Goal: Task Accomplishment & Management: Use online tool/utility

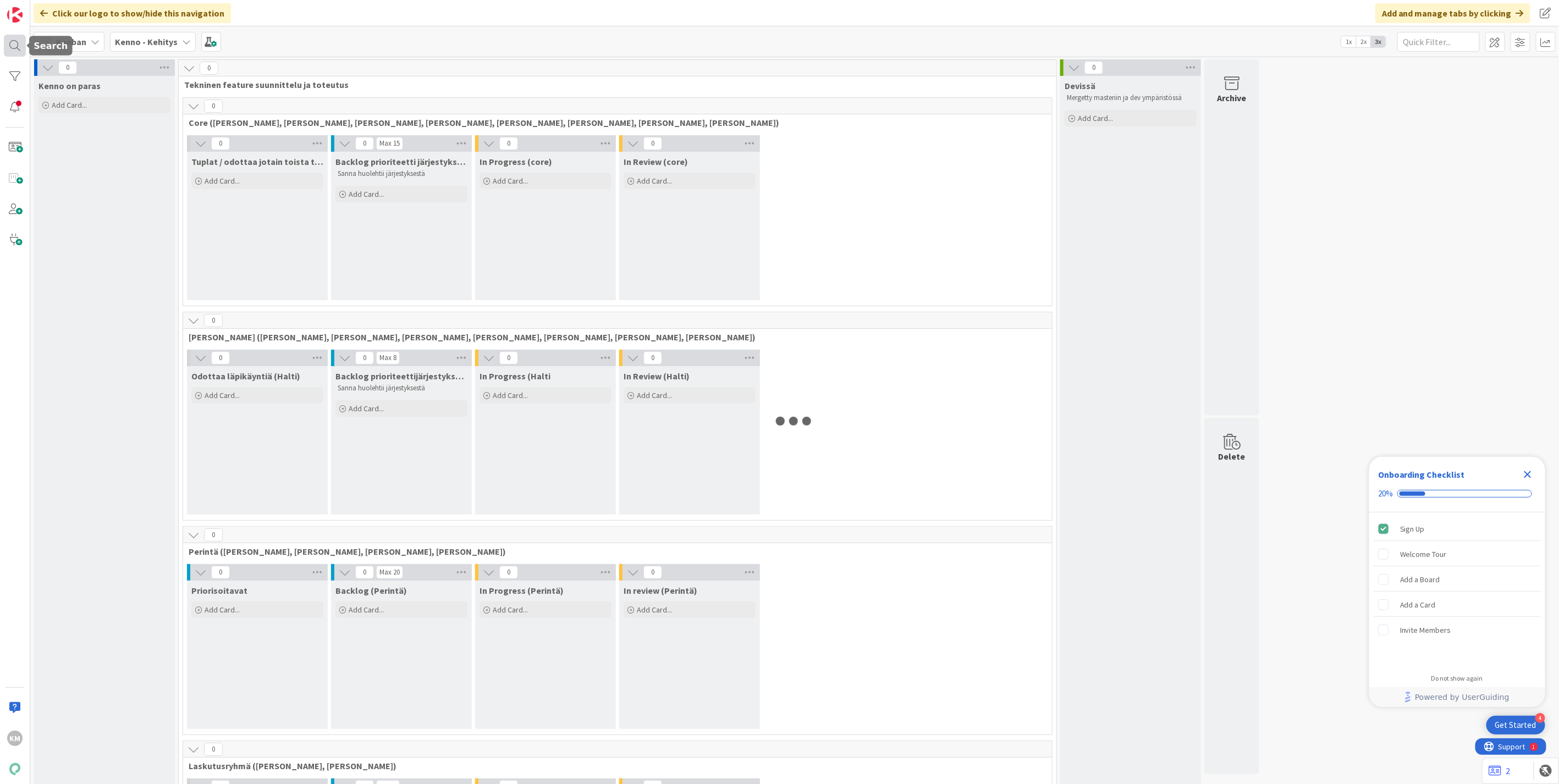
click at [17, 45] on div at bounding box center [15, 45] width 22 height 22
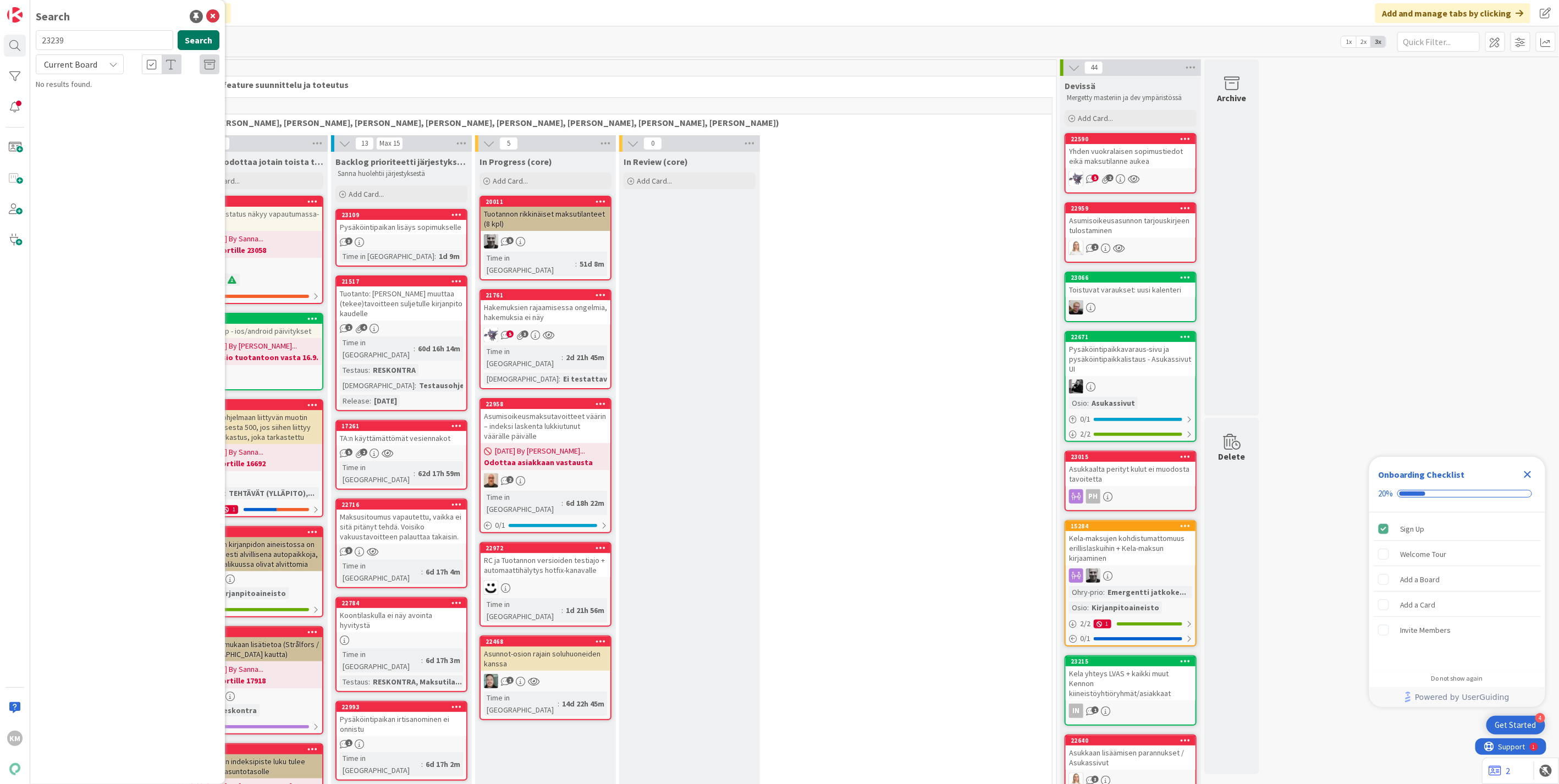
type input "23239"
click at [198, 33] on button "Search" at bounding box center [198, 40] width 42 height 20
click at [107, 67] on div "Current Board" at bounding box center [79, 64] width 88 height 20
click at [81, 112] on span "All Boards" at bounding box center [99, 109] width 114 height 16
click at [147, 91] on p "[PERSON_NAME] lähettäminen sähköpostilla" at bounding box center [136, 103] width 168 height 23
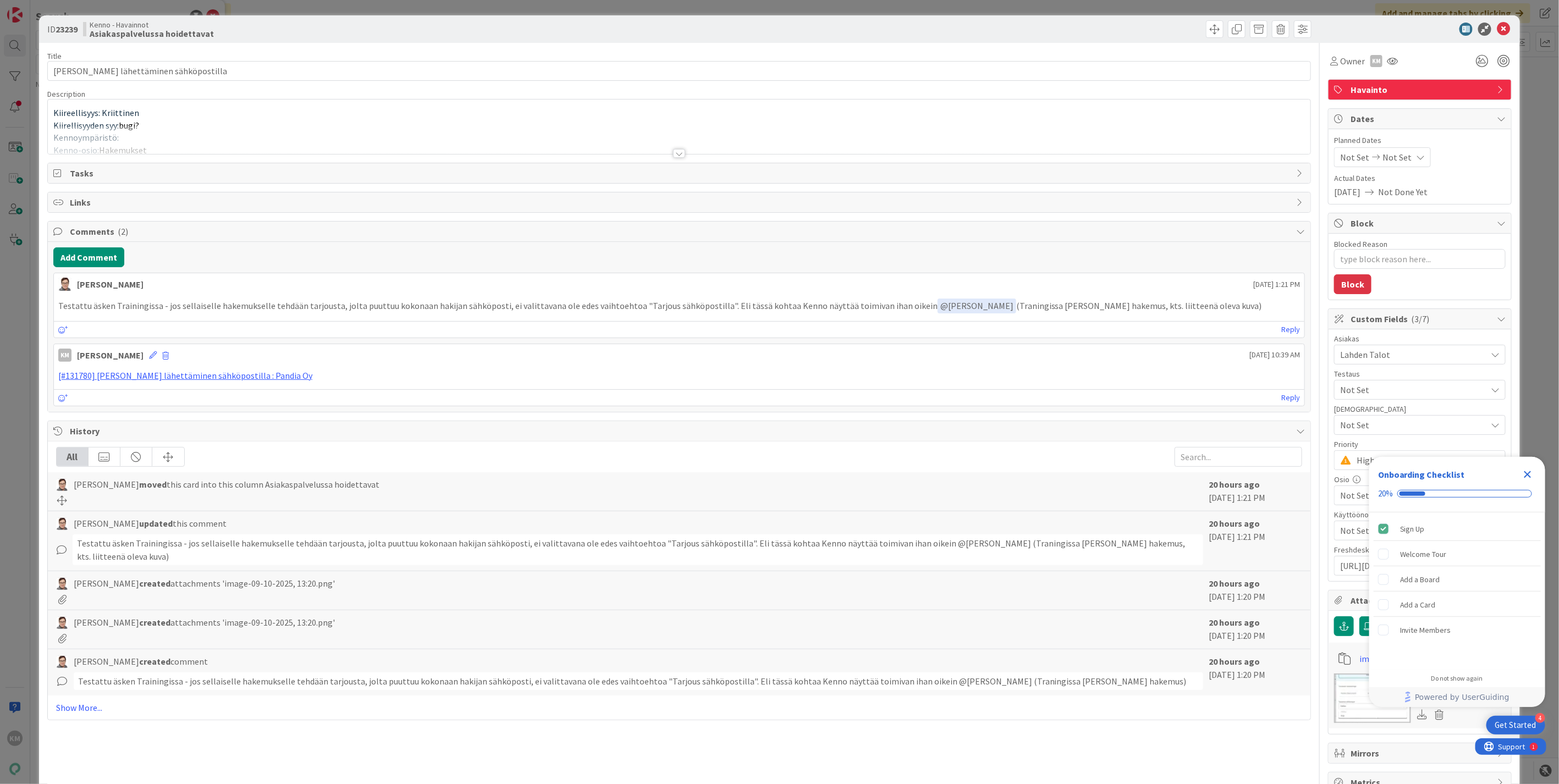
type textarea "x"
click at [1529, 475] on icon "Close Checklist" at bounding box center [1528, 475] width 7 height 7
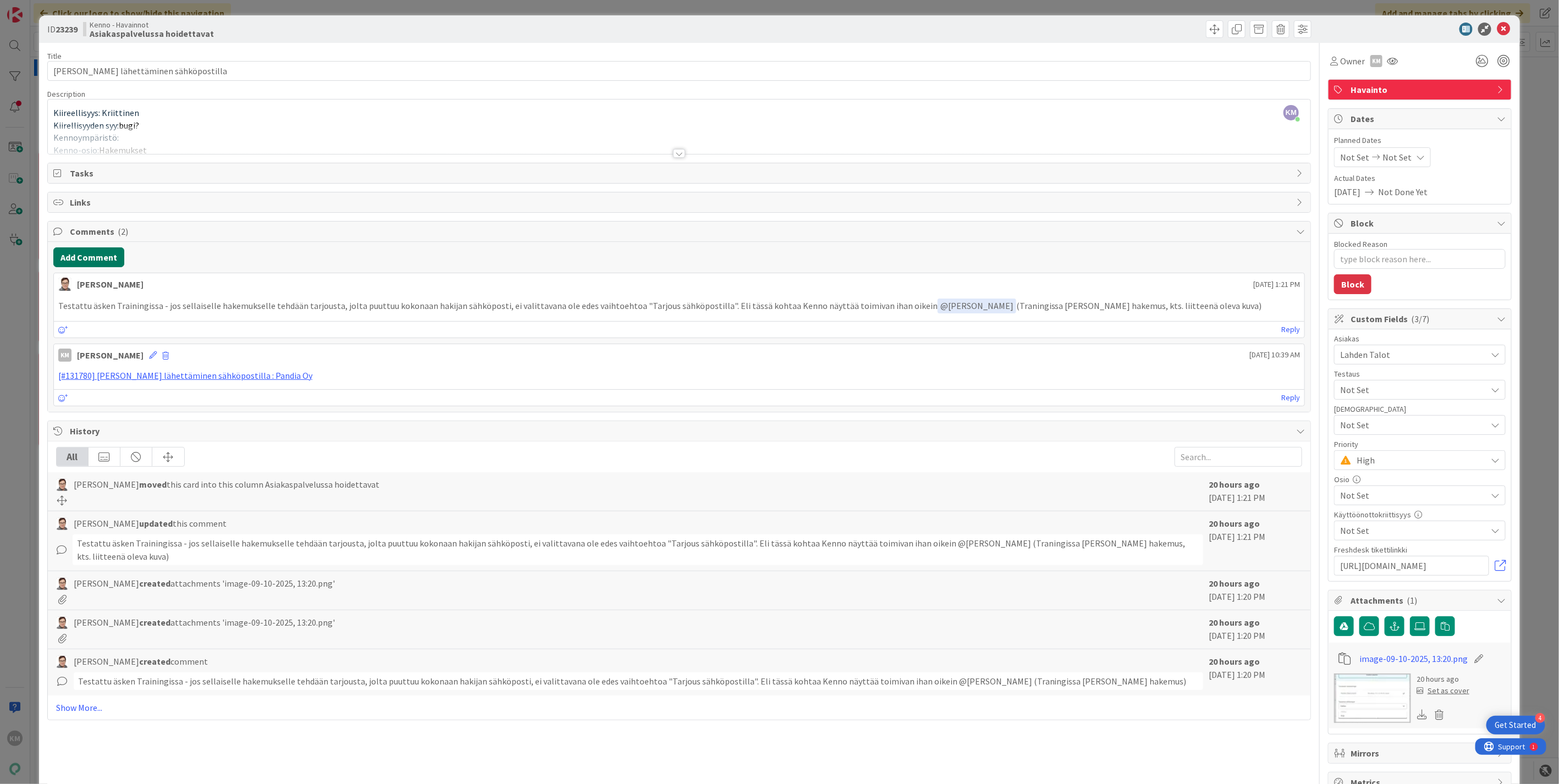
click at [98, 255] on button "Add Comment" at bounding box center [88, 257] width 71 height 20
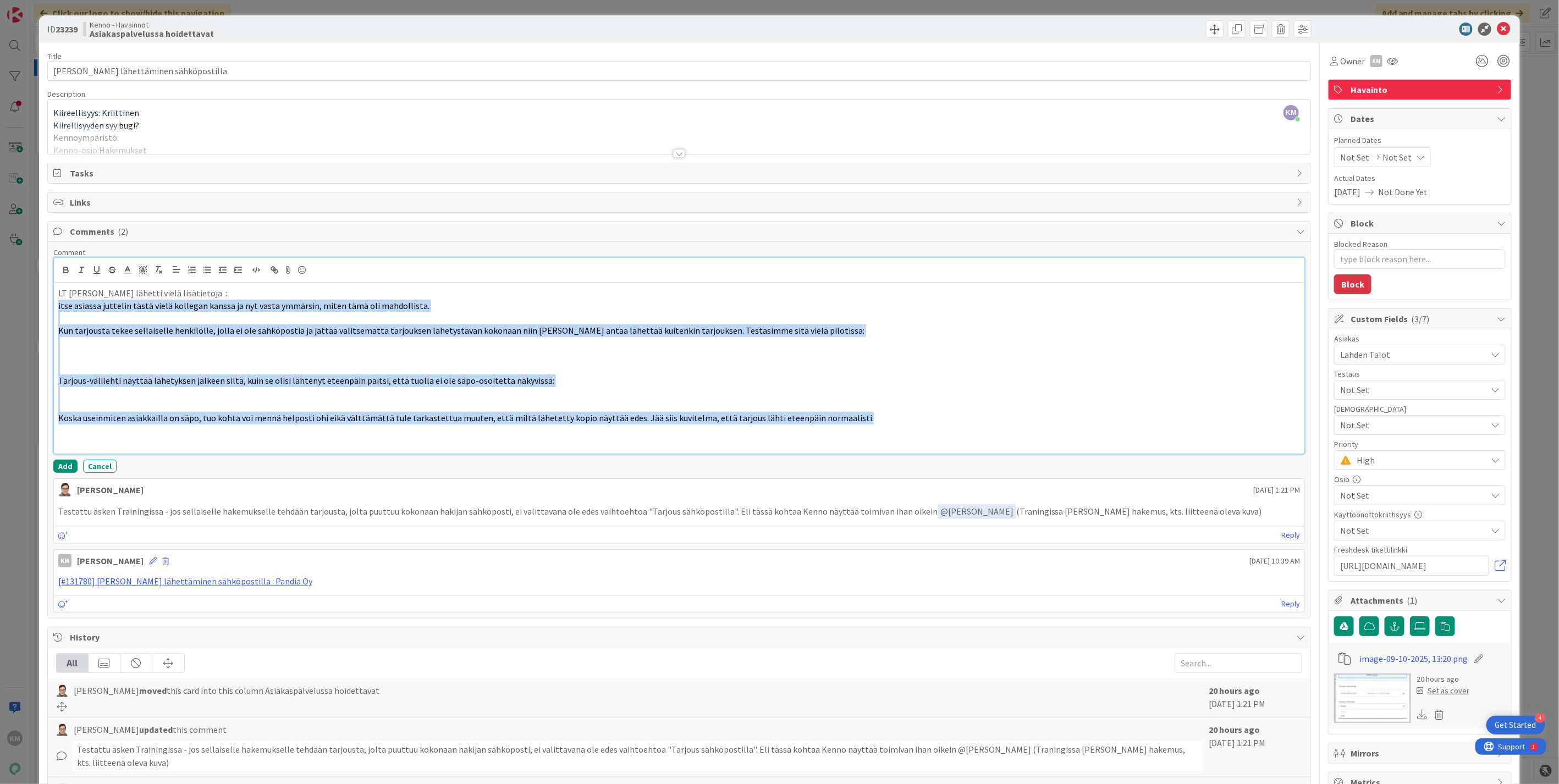
drag, startPoint x: 860, startPoint y: 416, endPoint x: 41, endPoint y: 310, distance: 825.8
click at [41, 310] on div "ID 23239 Kenno - Havainnot Asiakaspalvelussa hoidettavat Title 37 / 128 [PERSON…" at bounding box center [780, 474] width 1481 height 919
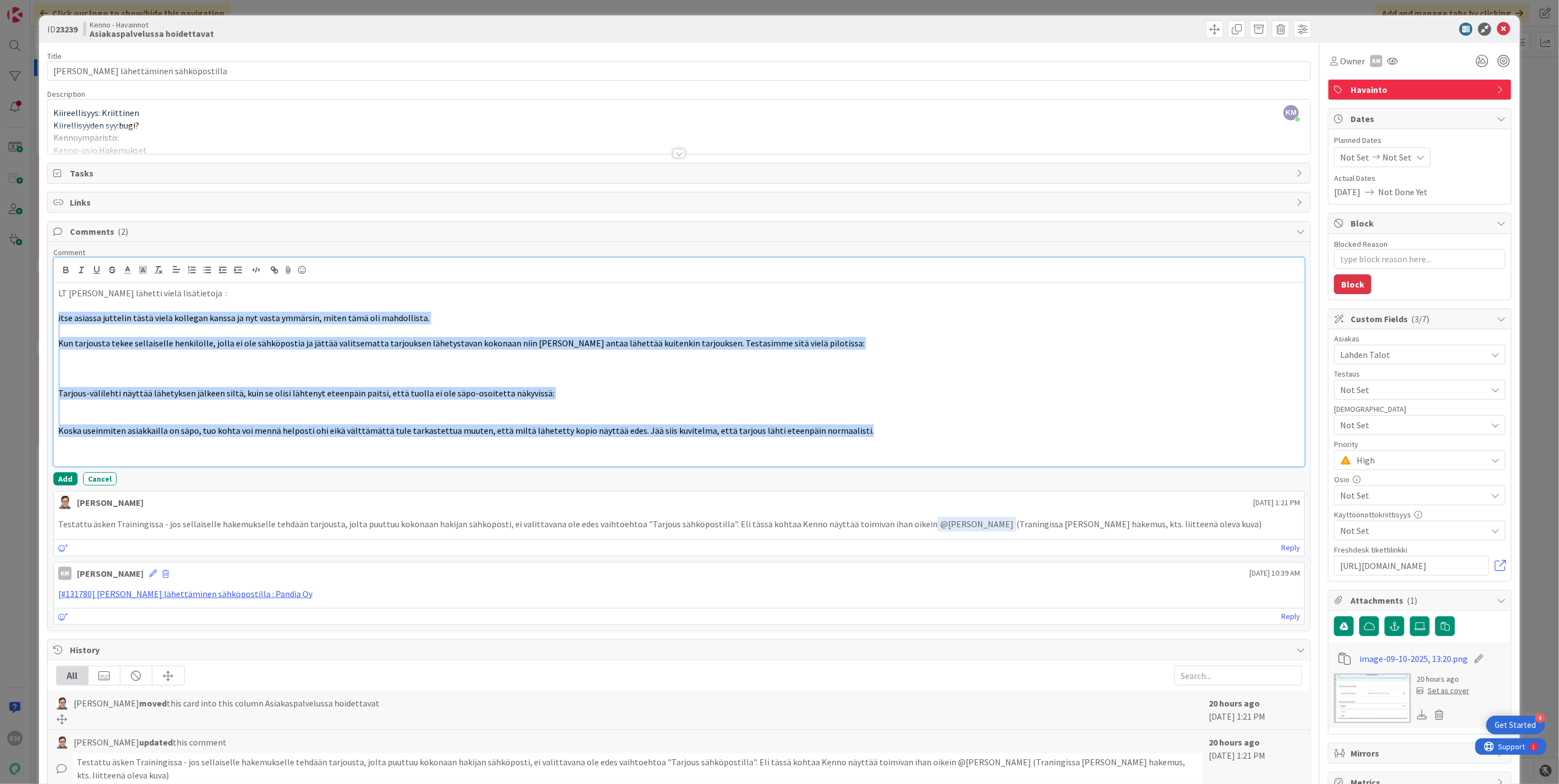
drag, startPoint x: 852, startPoint y: 426, endPoint x: 3, endPoint y: 315, distance: 856.2
click at [3, 315] on div "ID 23239 Kenno - Havainnot Asiakaspalvelussa hoidettavat Title 37 / 128 [PERSON…" at bounding box center [780, 392] width 1559 height 784
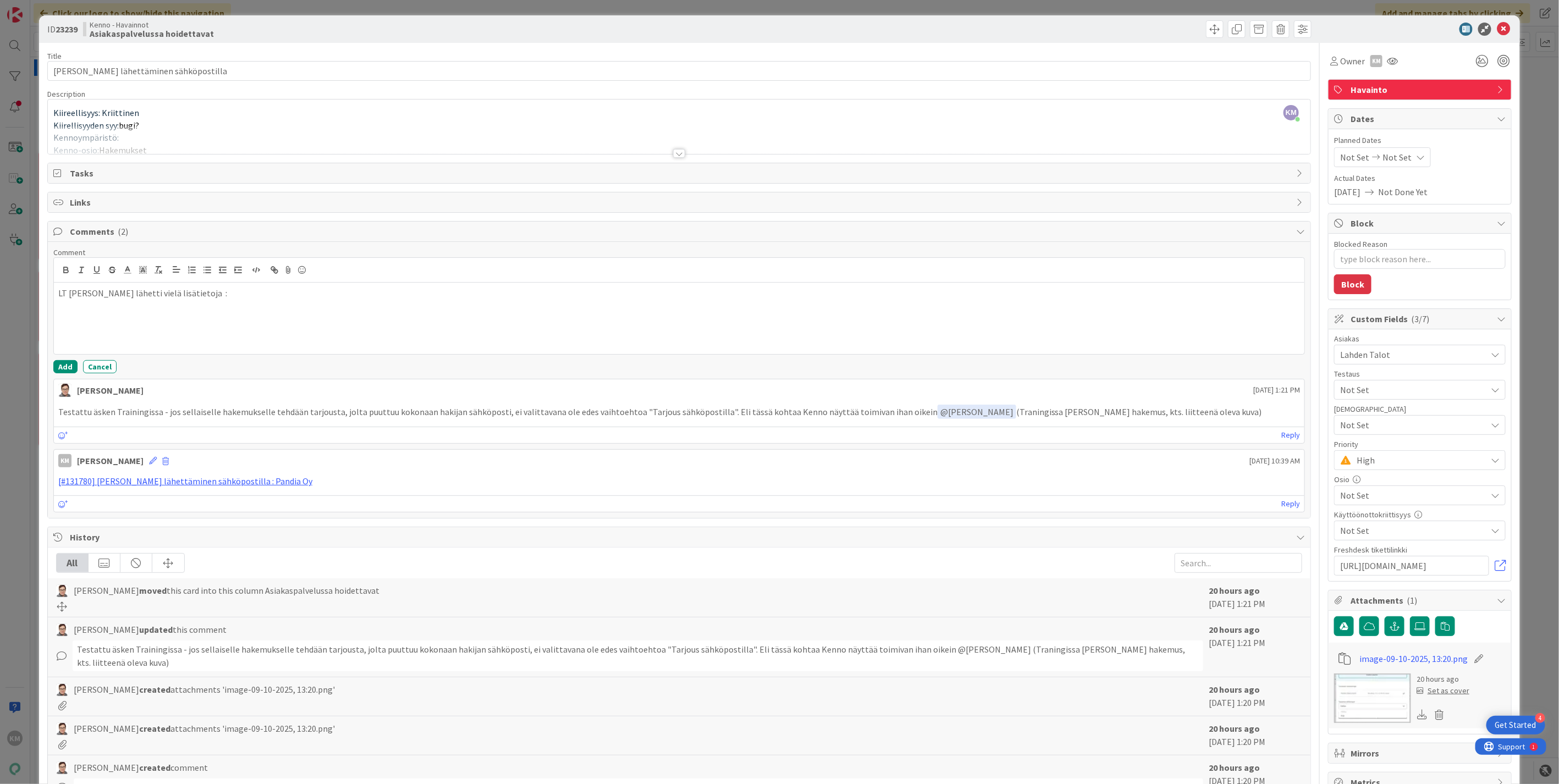
click at [674, 153] on div at bounding box center [679, 153] width 12 height 9
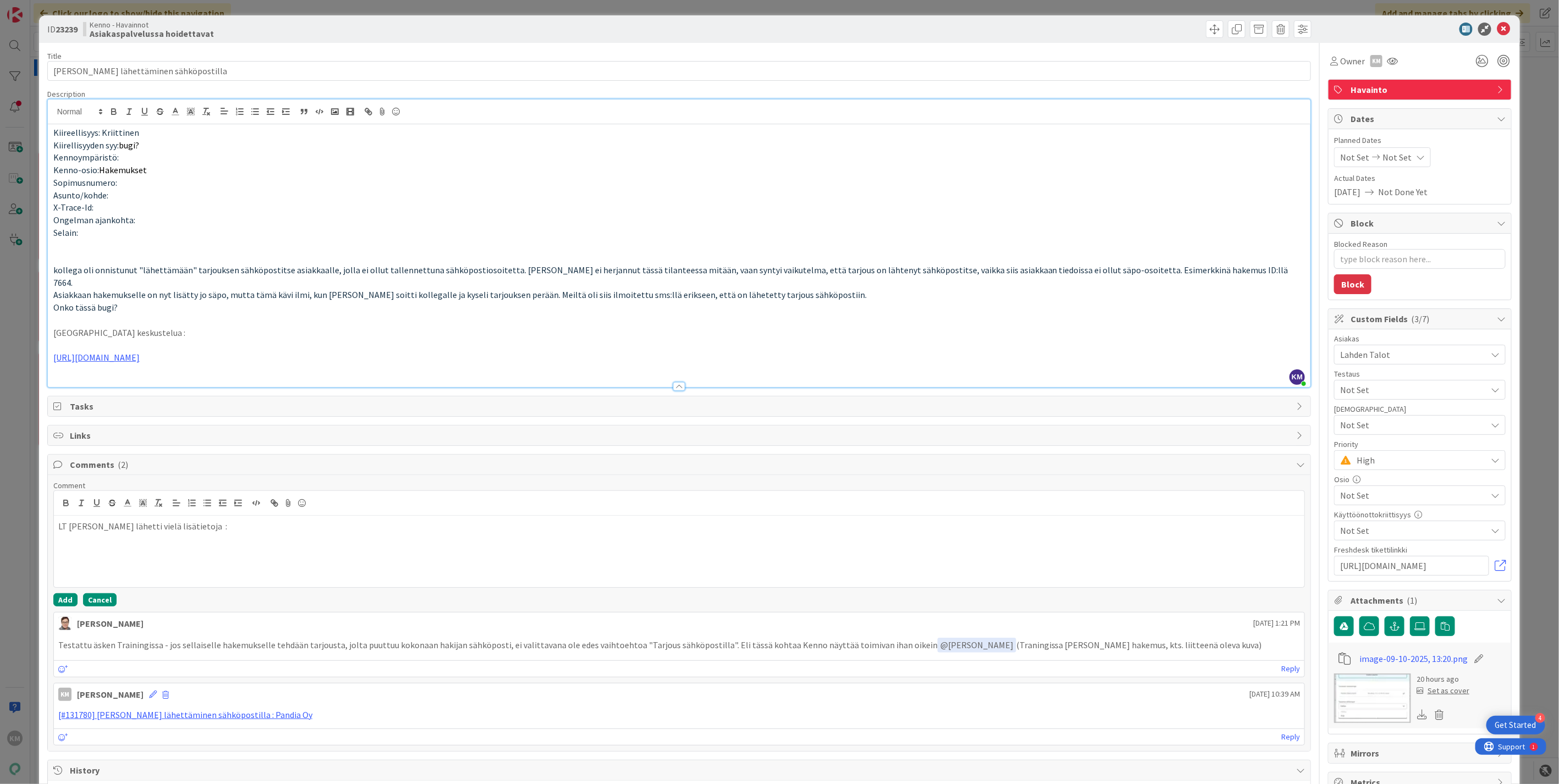
click at [109, 593] on button "Cancel" at bounding box center [99, 599] width 33 height 13
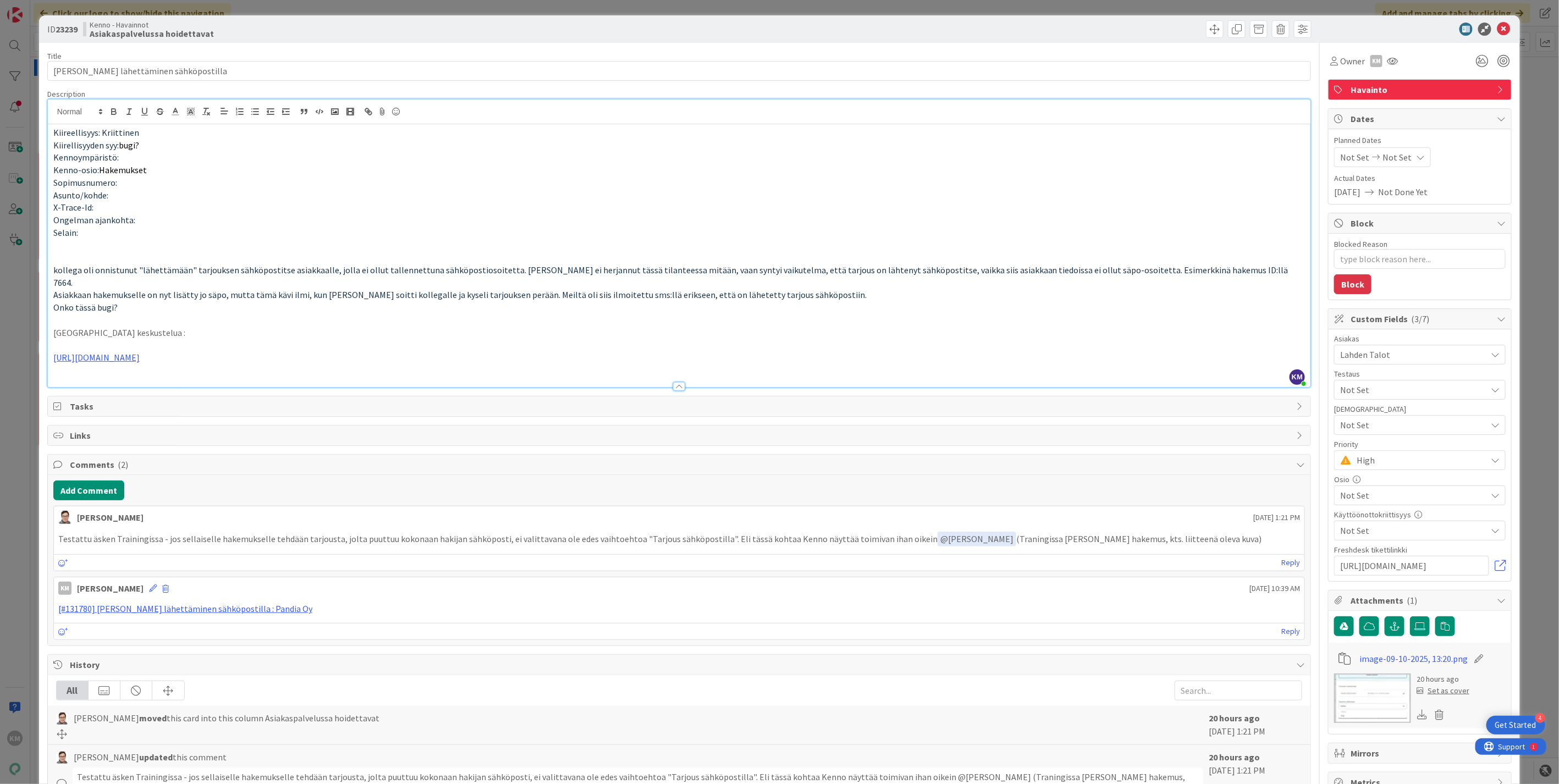
click at [358, 351] on p "[URL][DOMAIN_NAME]" at bounding box center [679, 358] width 1252 height 13
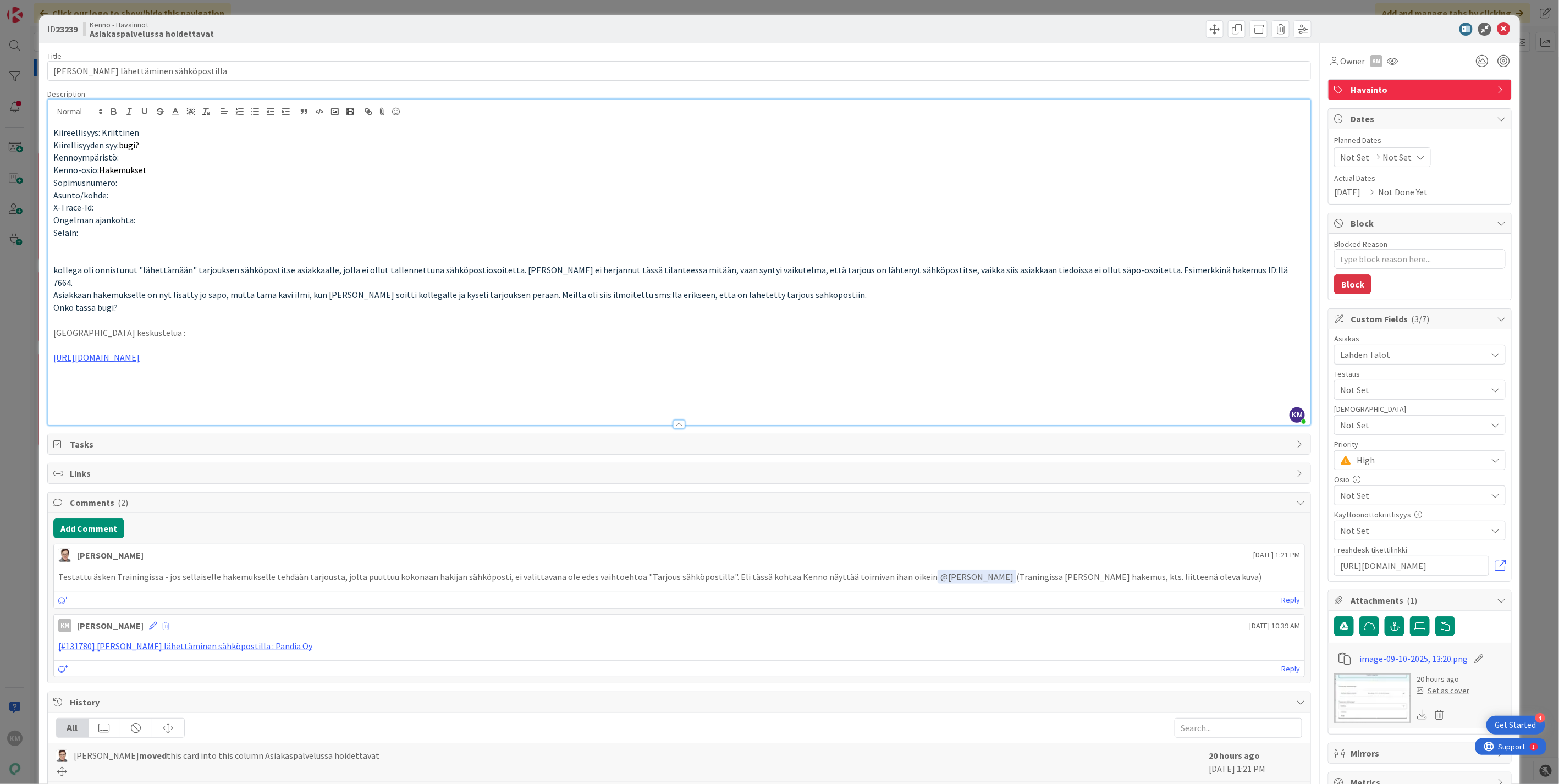
type textarea "x"
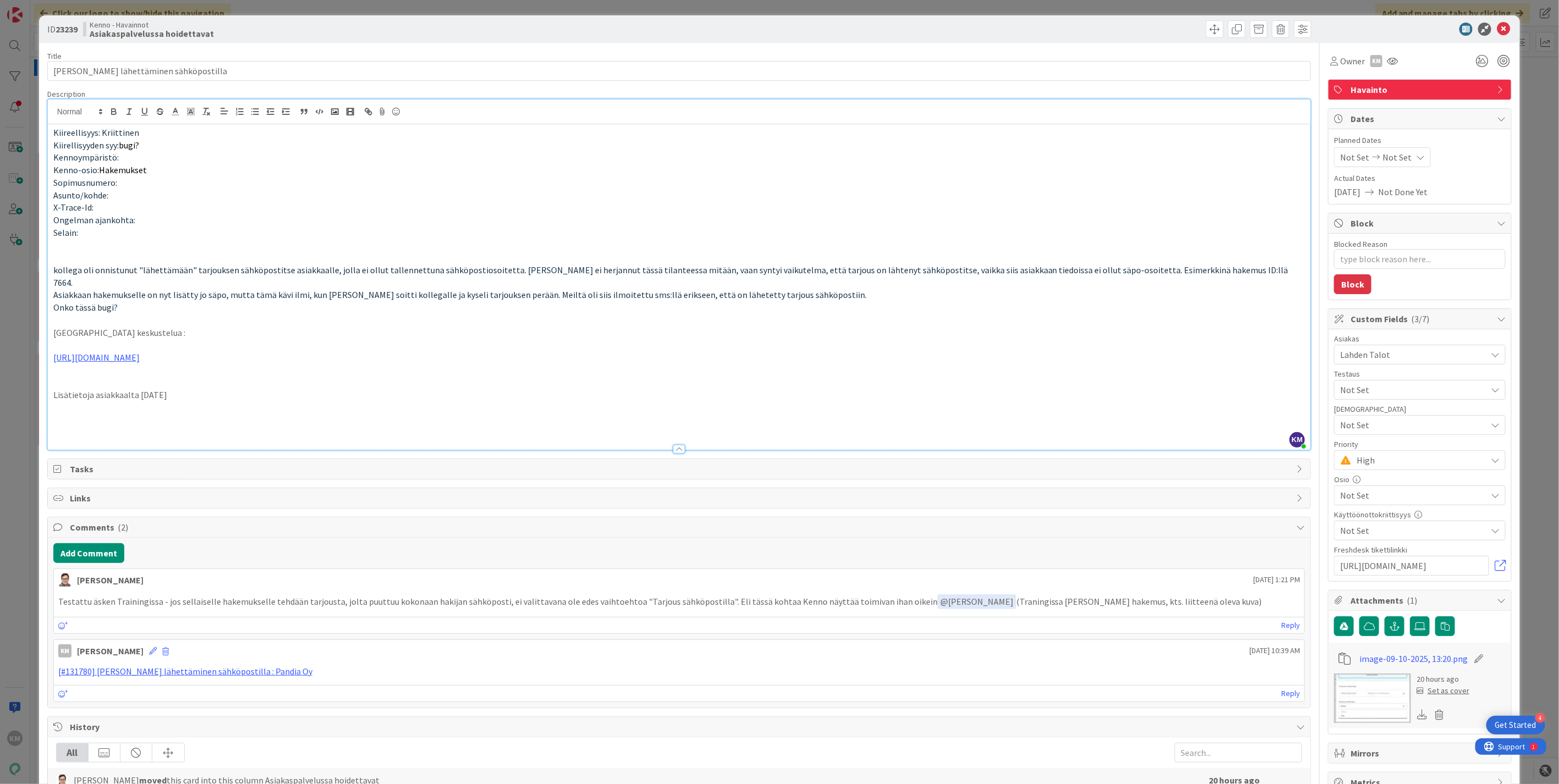
scroll to position [121, 0]
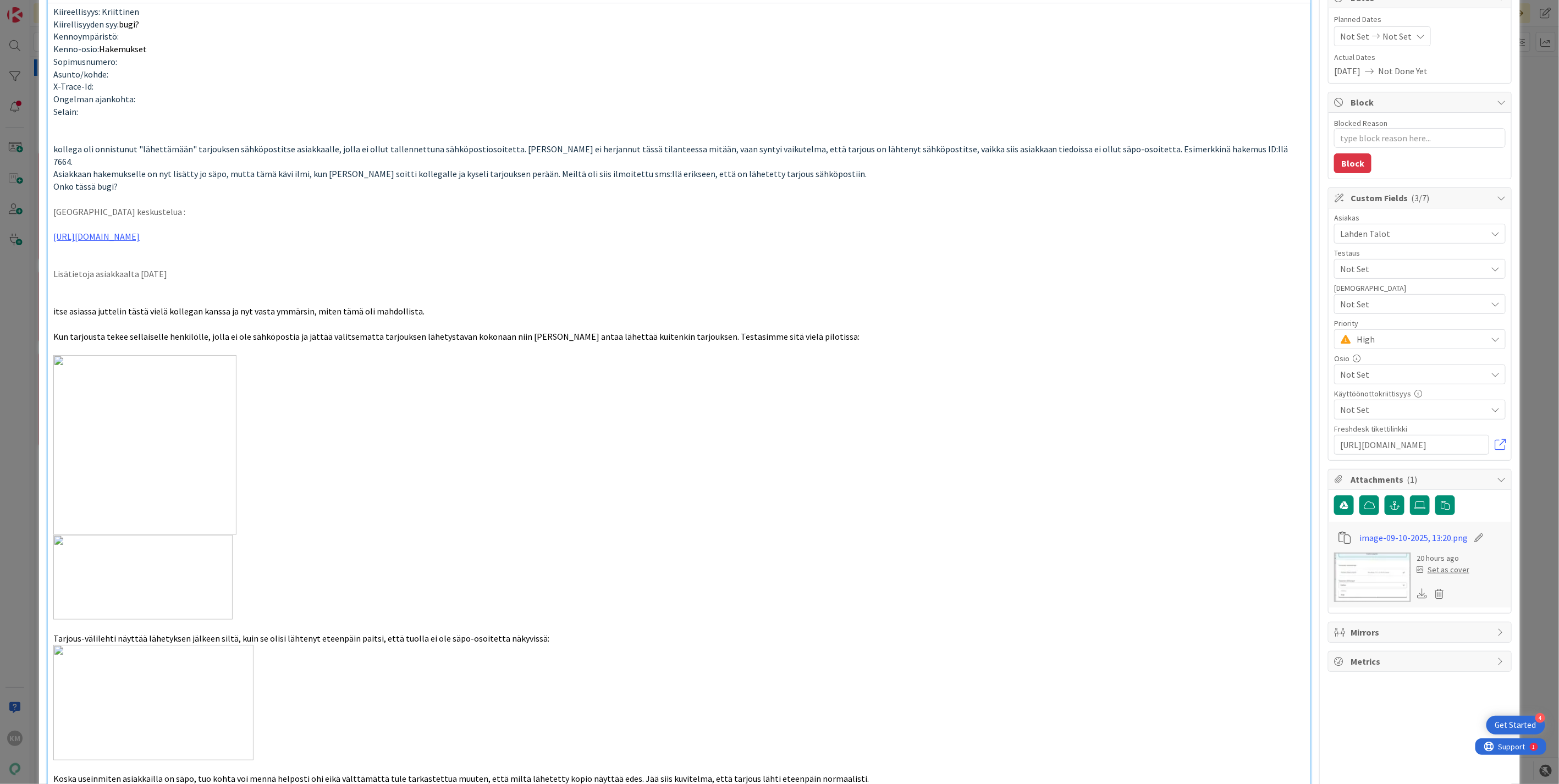
type textarea "x"
drag, startPoint x: 182, startPoint y: 259, endPoint x: 42, endPoint y: 261, distance: 140.0
click at [42, 261] on div "ID 23239 Kenno - Havainnot Asiakaspalvelussa hoidettavat Title 37 / 128 [PERSON…" at bounding box center [780, 639] width 1481 height 1489
drag, startPoint x: 118, startPoint y: 265, endPoint x: 86, endPoint y: 261, distance: 32.2
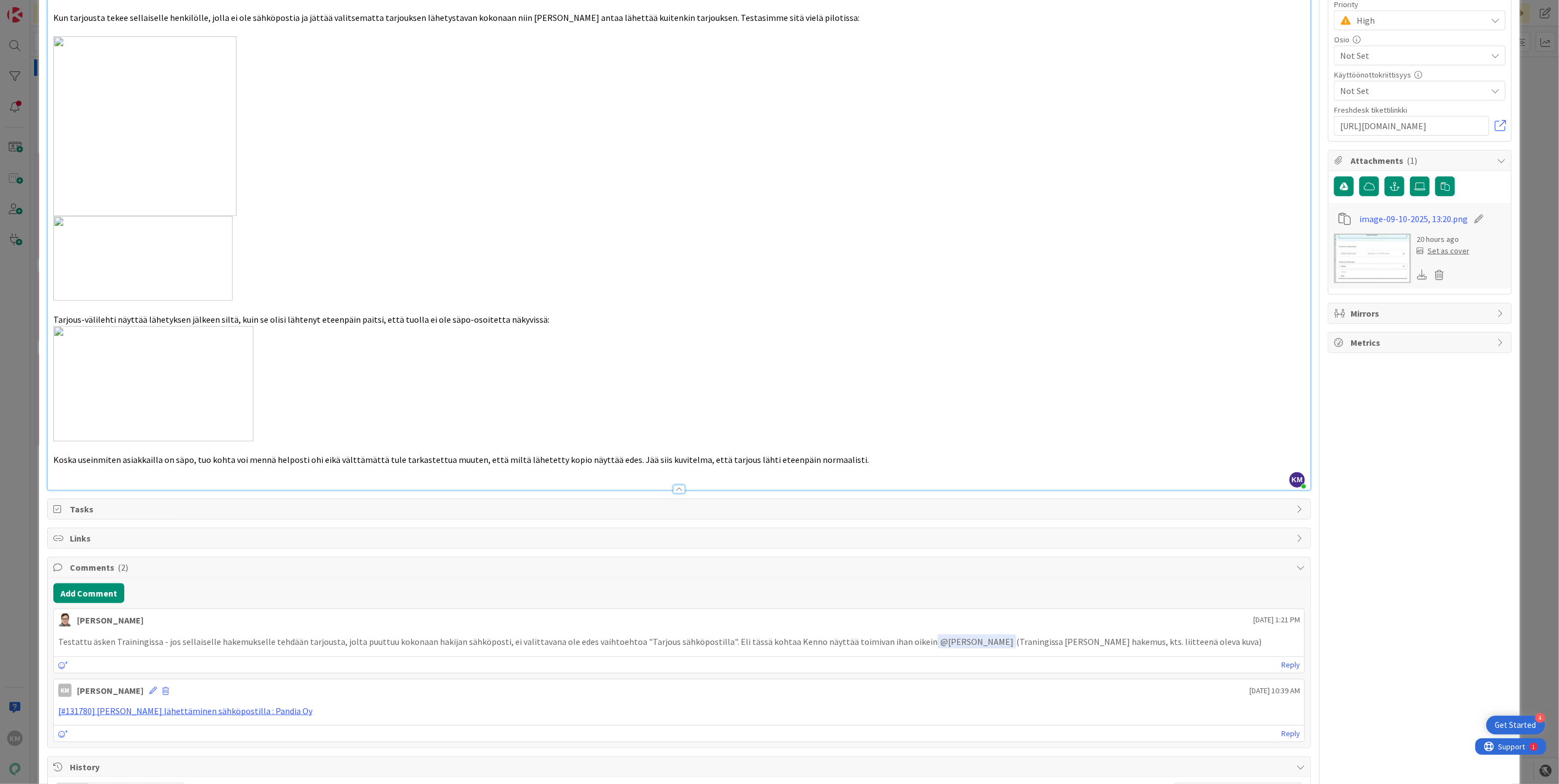
scroll to position [663, 0]
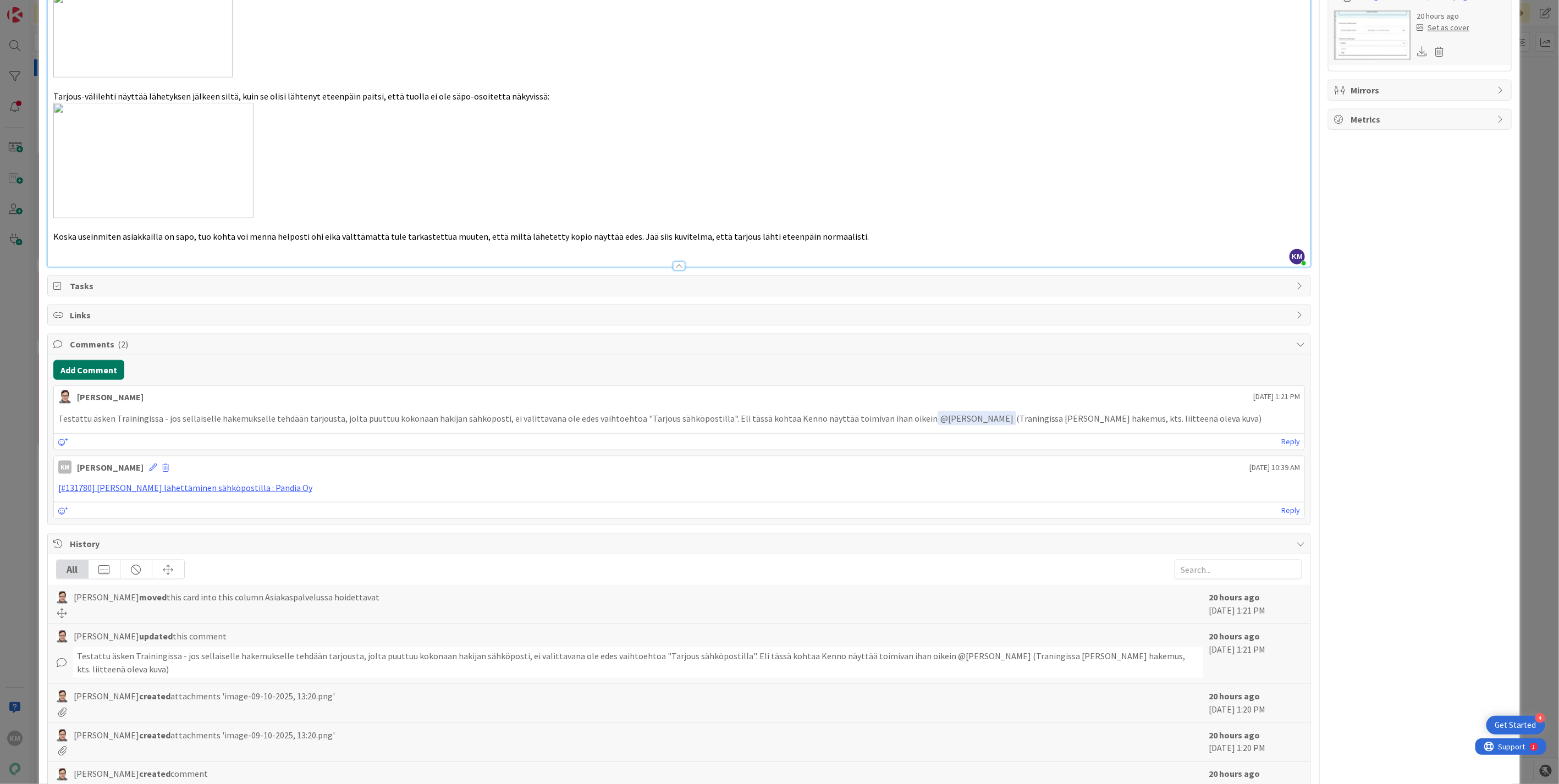
click at [108, 360] on button "Add Comment" at bounding box center [88, 370] width 71 height 20
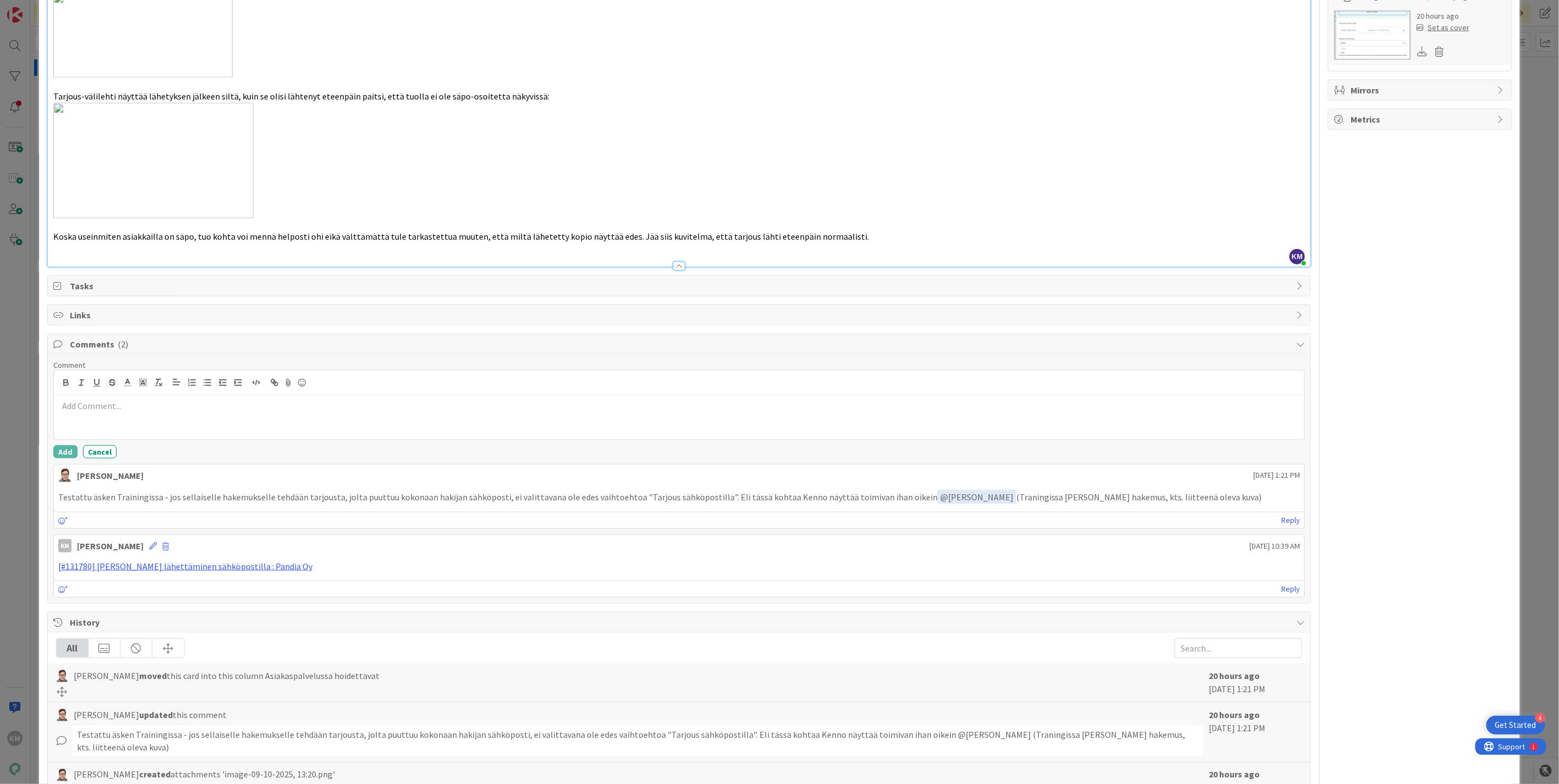
click at [108, 395] on div at bounding box center [679, 417] width 1250 height 44
click at [234, 400] on p "Lisäsin kortille [PERSON_NAME] tästä. Siirään takaisin vielä " uudet huomiot "" at bounding box center [679, 406] width 1242 height 13
click at [61, 445] on button "Add" at bounding box center [65, 452] width 24 height 13
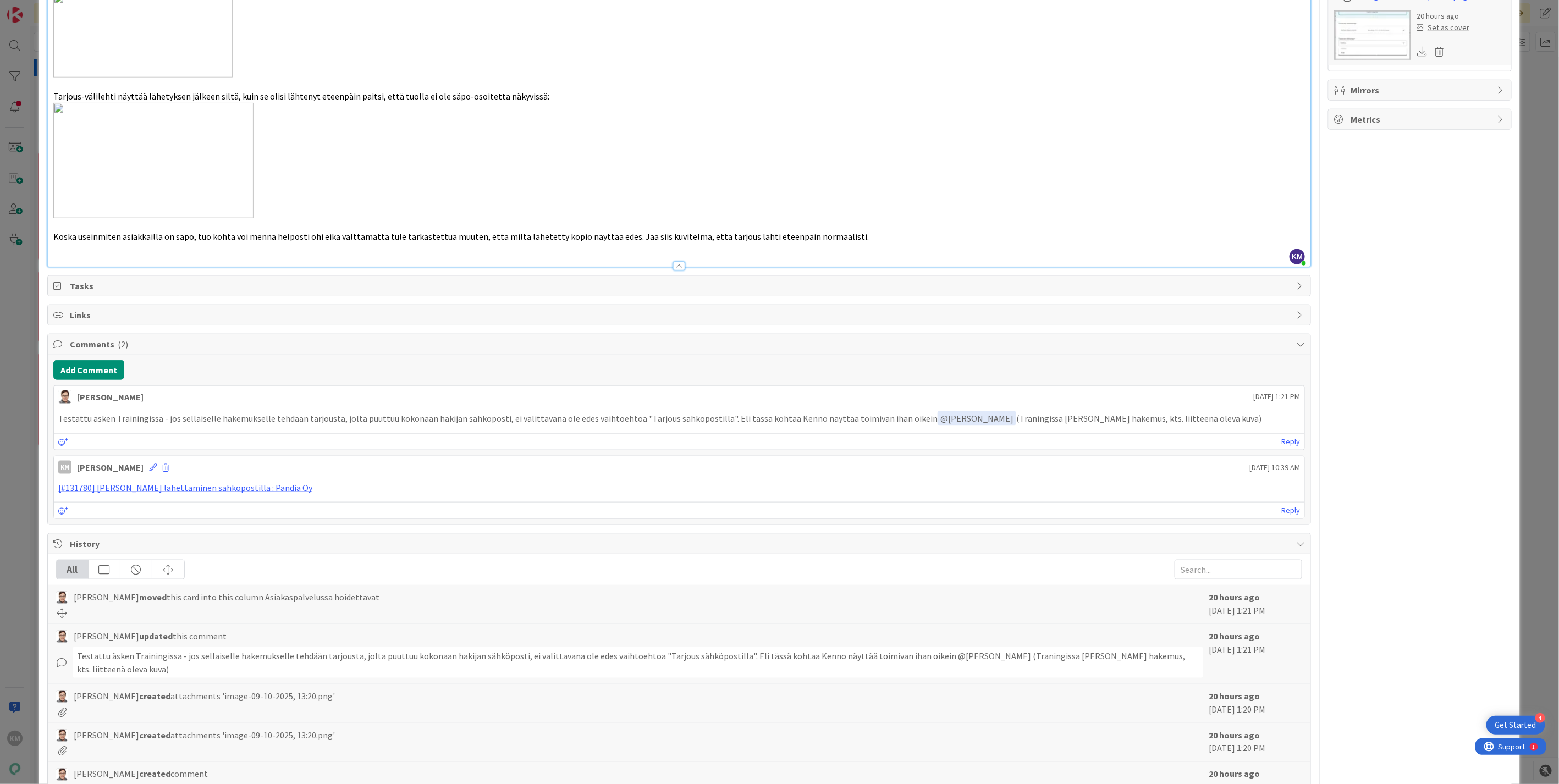
type textarea "x"
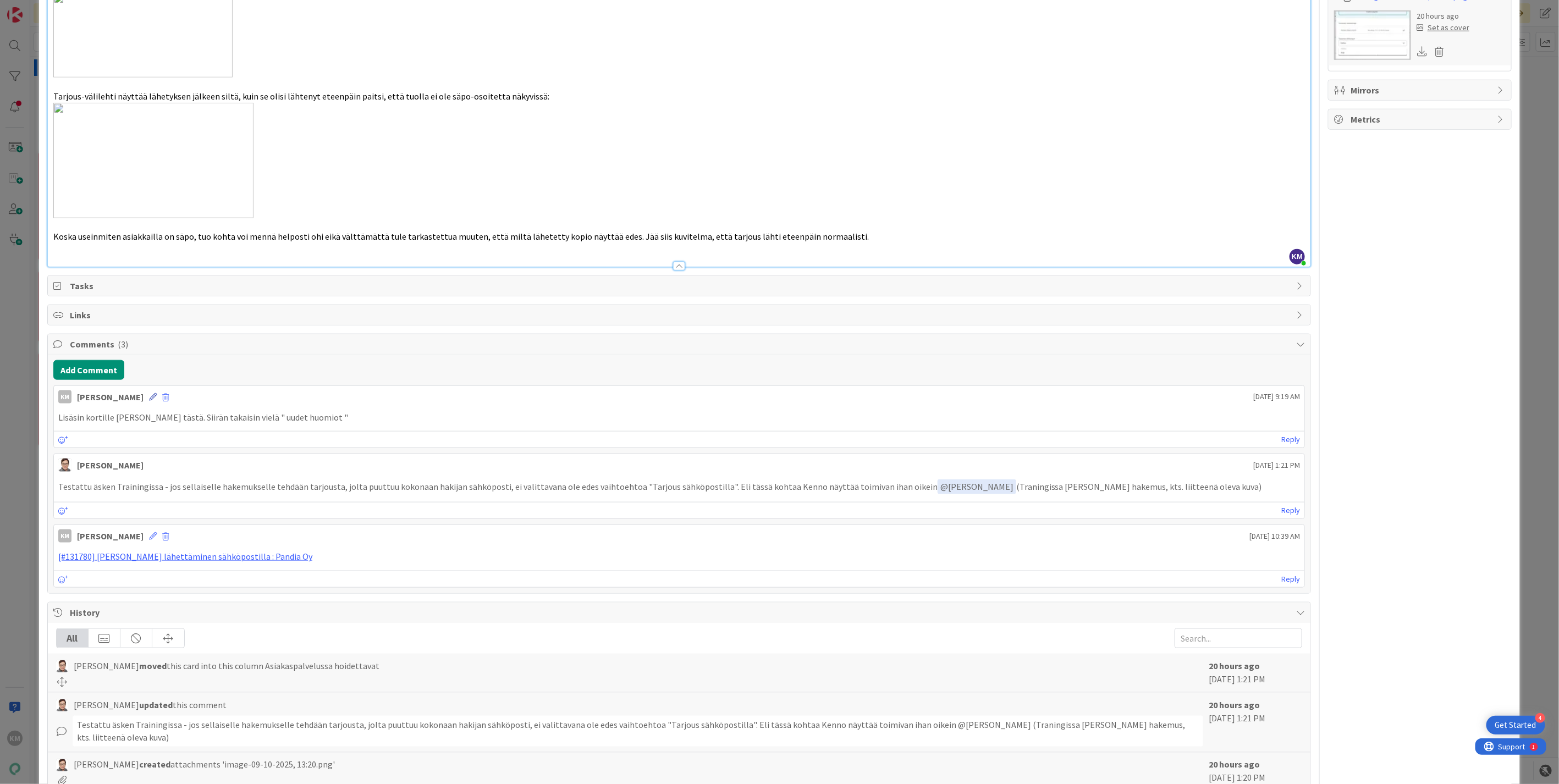
click at [149, 393] on icon at bounding box center [153, 397] width 8 height 8
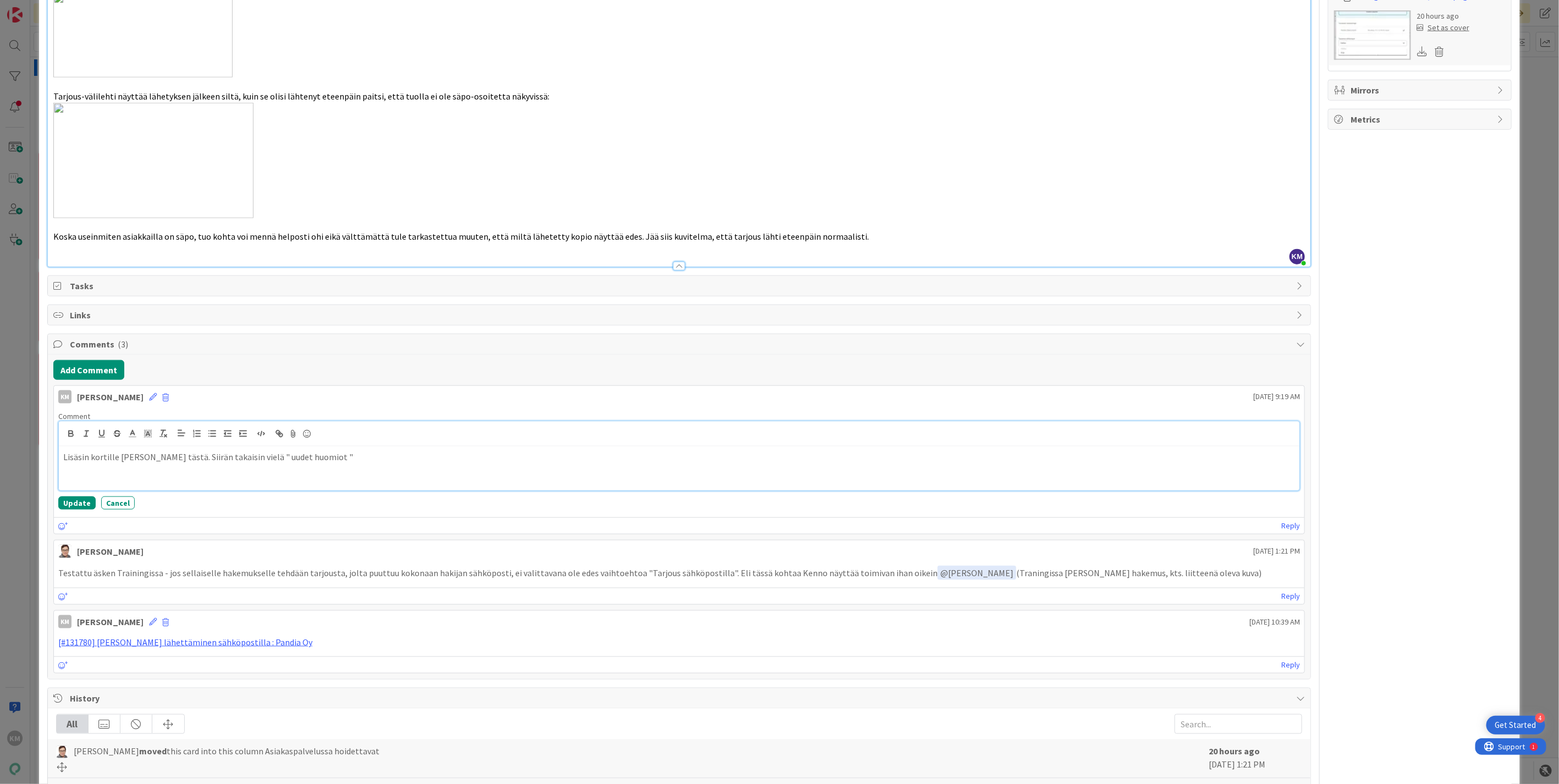
click at [232, 451] on p "Lisäsin kortille [PERSON_NAME] tästä. Siirän takaisin vielä " uudet huomiot "" at bounding box center [678, 457] width 1232 height 13
click at [413, 451] on p "Lisäsin kortille [PERSON_NAME] tästä. Siirrän takaisin vielä " uudet huomiot "" at bounding box center [678, 457] width 1232 height 13
click at [66, 497] on button "Update" at bounding box center [77, 503] width 38 height 13
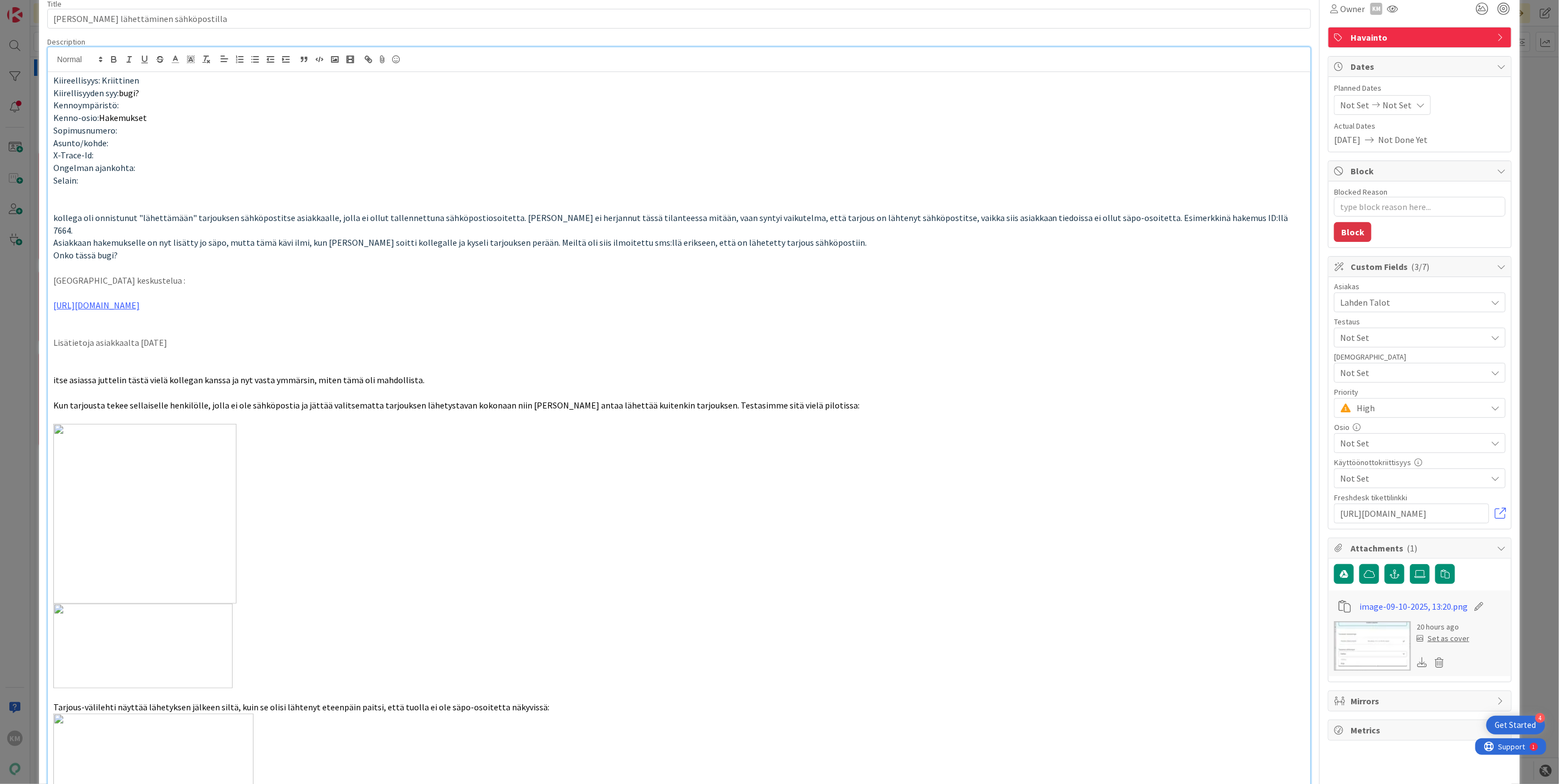
scroll to position [0, 0]
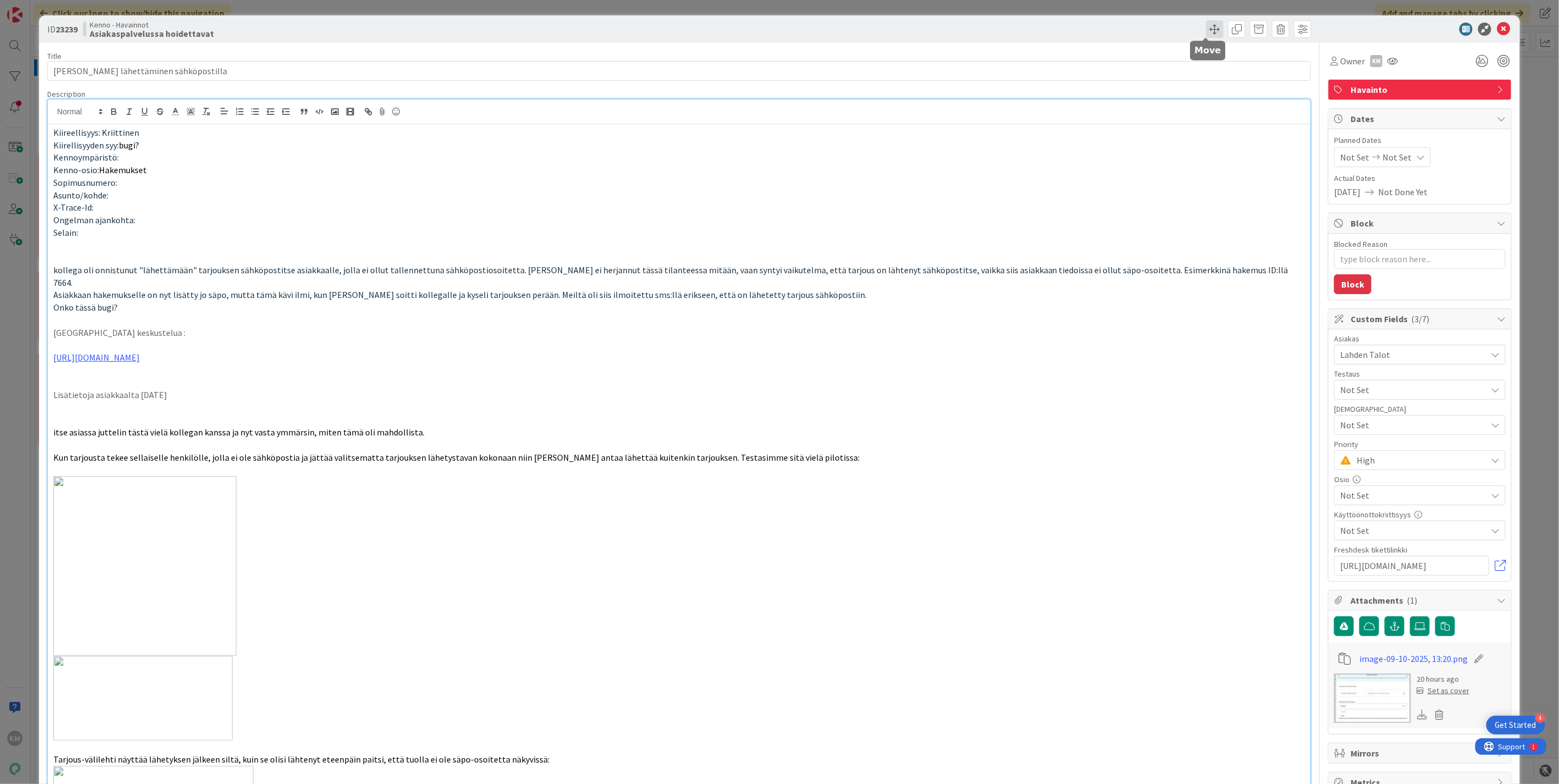
click at [1206, 22] on span at bounding box center [1215, 29] width 18 height 18
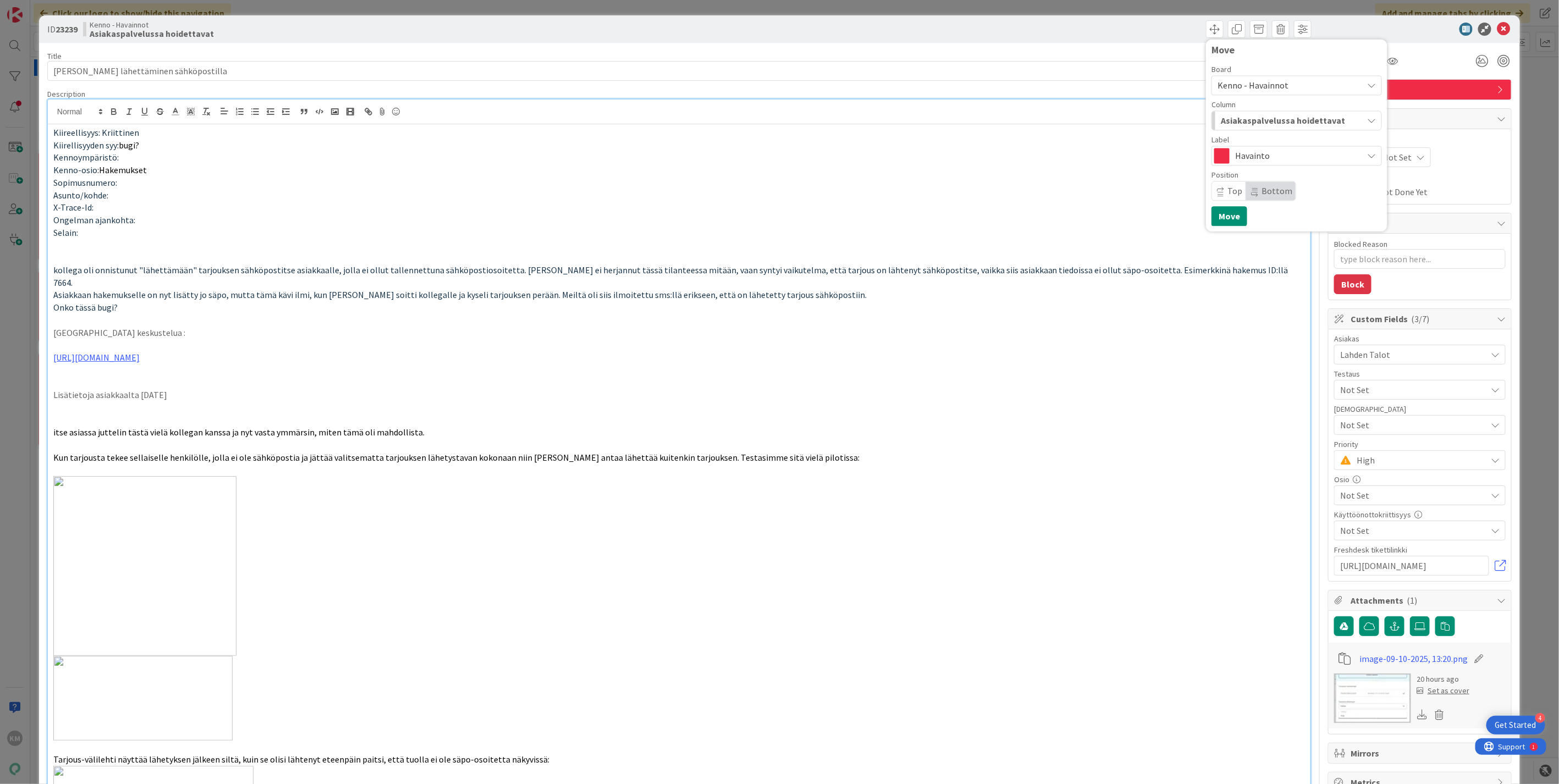
click at [1314, 86] on span "Kenno - Havainnot" at bounding box center [1287, 85] width 140 height 15
click at [1327, 117] on span "Asiakaspalvelussa hoidettavat" at bounding box center [1282, 120] width 124 height 15
click at [1295, 142] on link "Uudet havainnot" at bounding box center [1302, 145] width 180 height 19
click at [1228, 217] on button "Move" at bounding box center [1229, 216] width 36 height 20
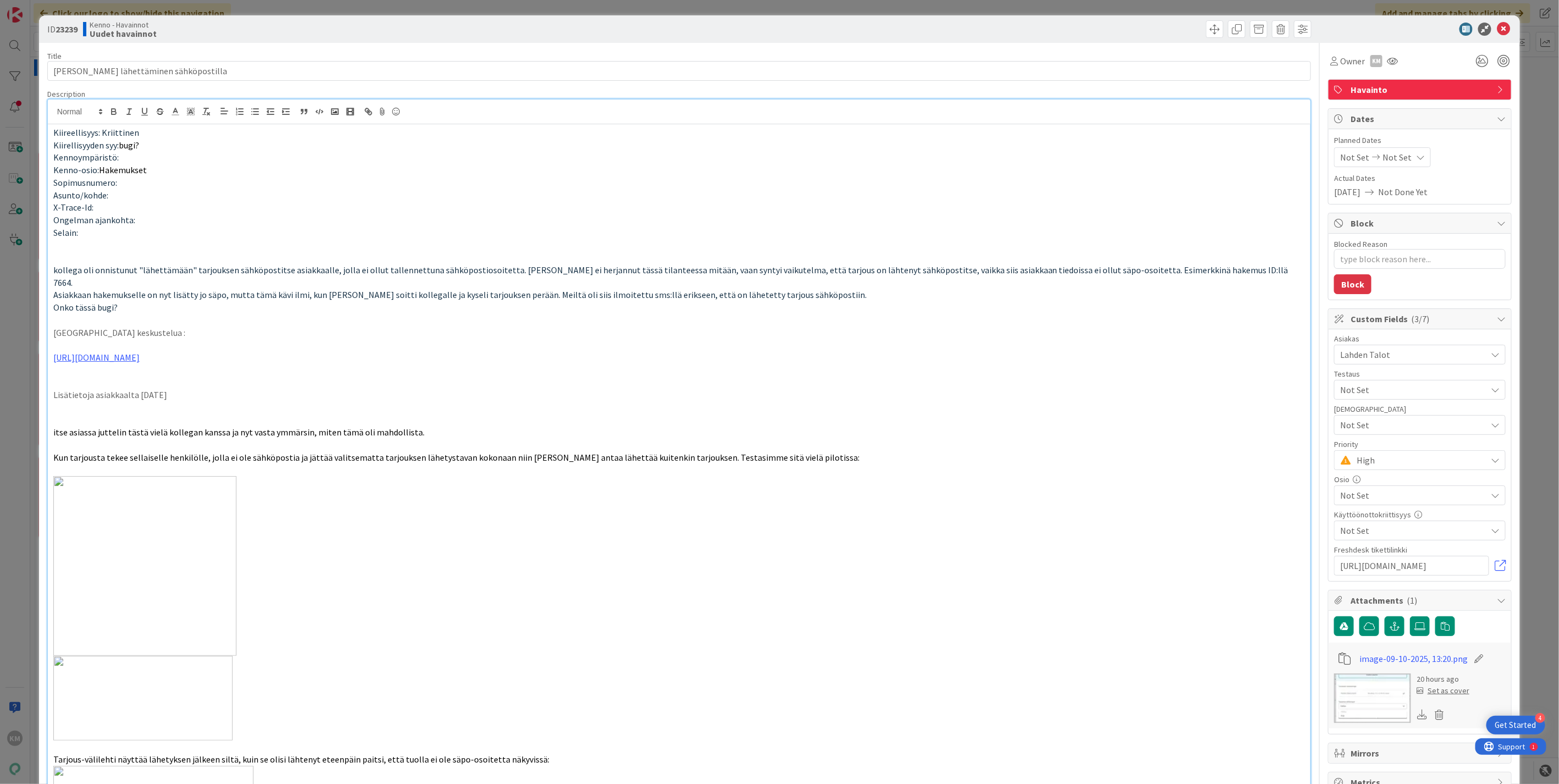
type textarea "x"
click at [1497, 26] on icon at bounding box center [1503, 29] width 13 height 13
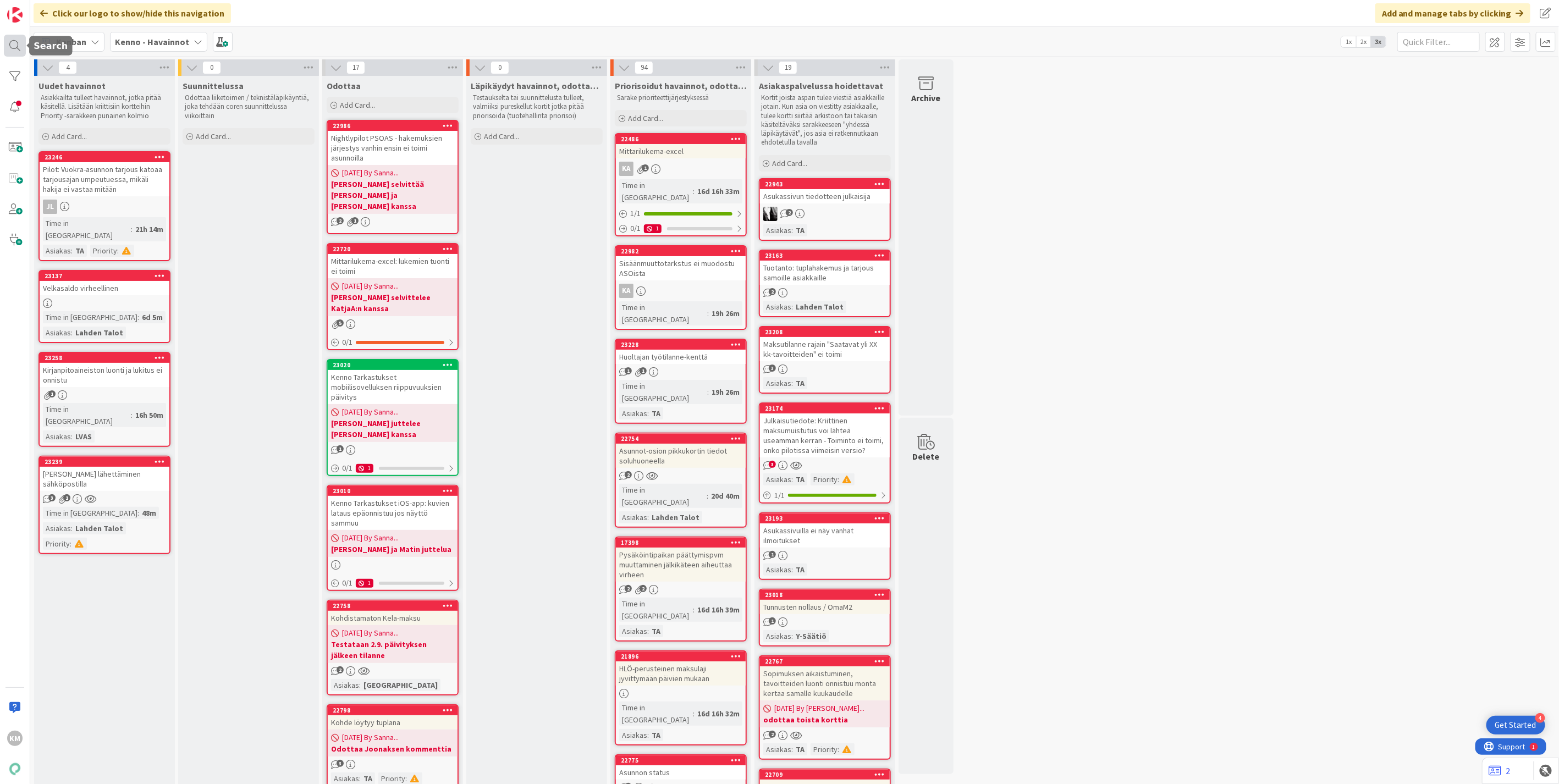
click at [9, 45] on div at bounding box center [15, 45] width 22 height 22
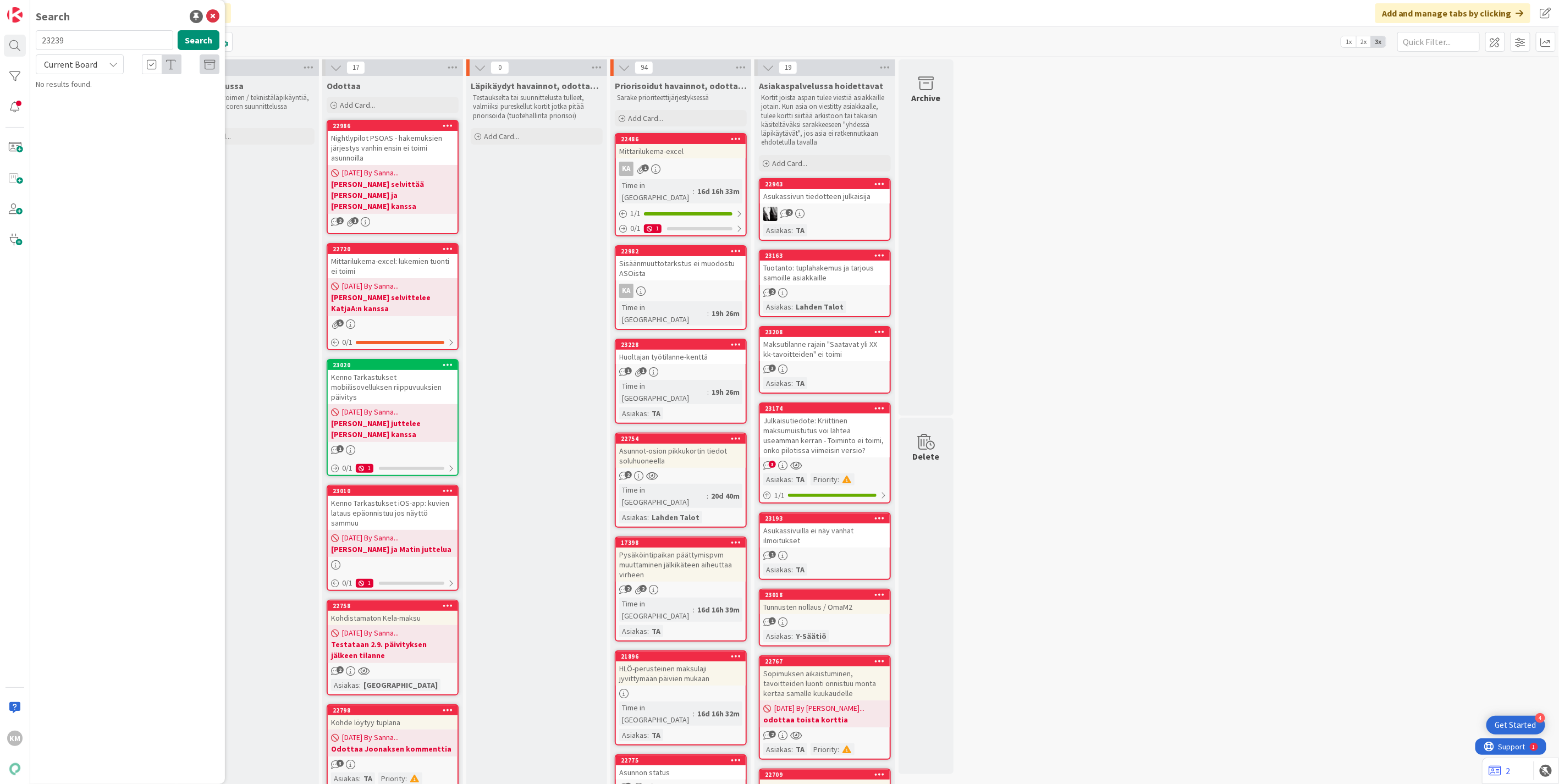
drag, startPoint x: 113, startPoint y: 34, endPoint x: 82, endPoint y: 39, distance: 31.4
click at [82, 39] on input "23239" at bounding box center [104, 40] width 137 height 20
drag, startPoint x: 82, startPoint y: 39, endPoint x: -3, endPoint y: 25, distance: 86.1
click at [0, 25] on html "4 Get Started KM Search 23239 Search Current Board No results found. Click our …" at bounding box center [780, 392] width 1559 height 784
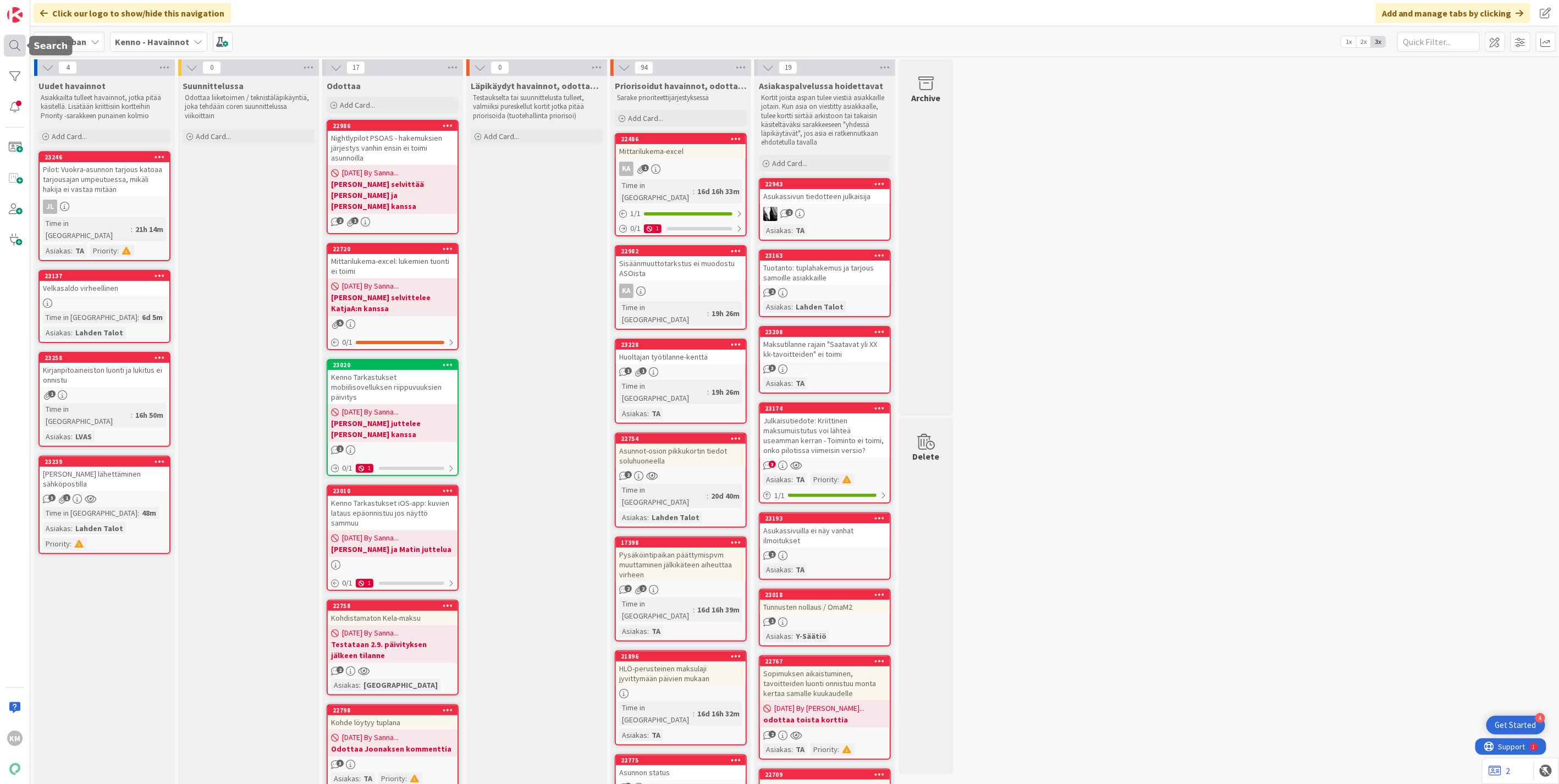
click at [10, 48] on div at bounding box center [15, 45] width 22 height 22
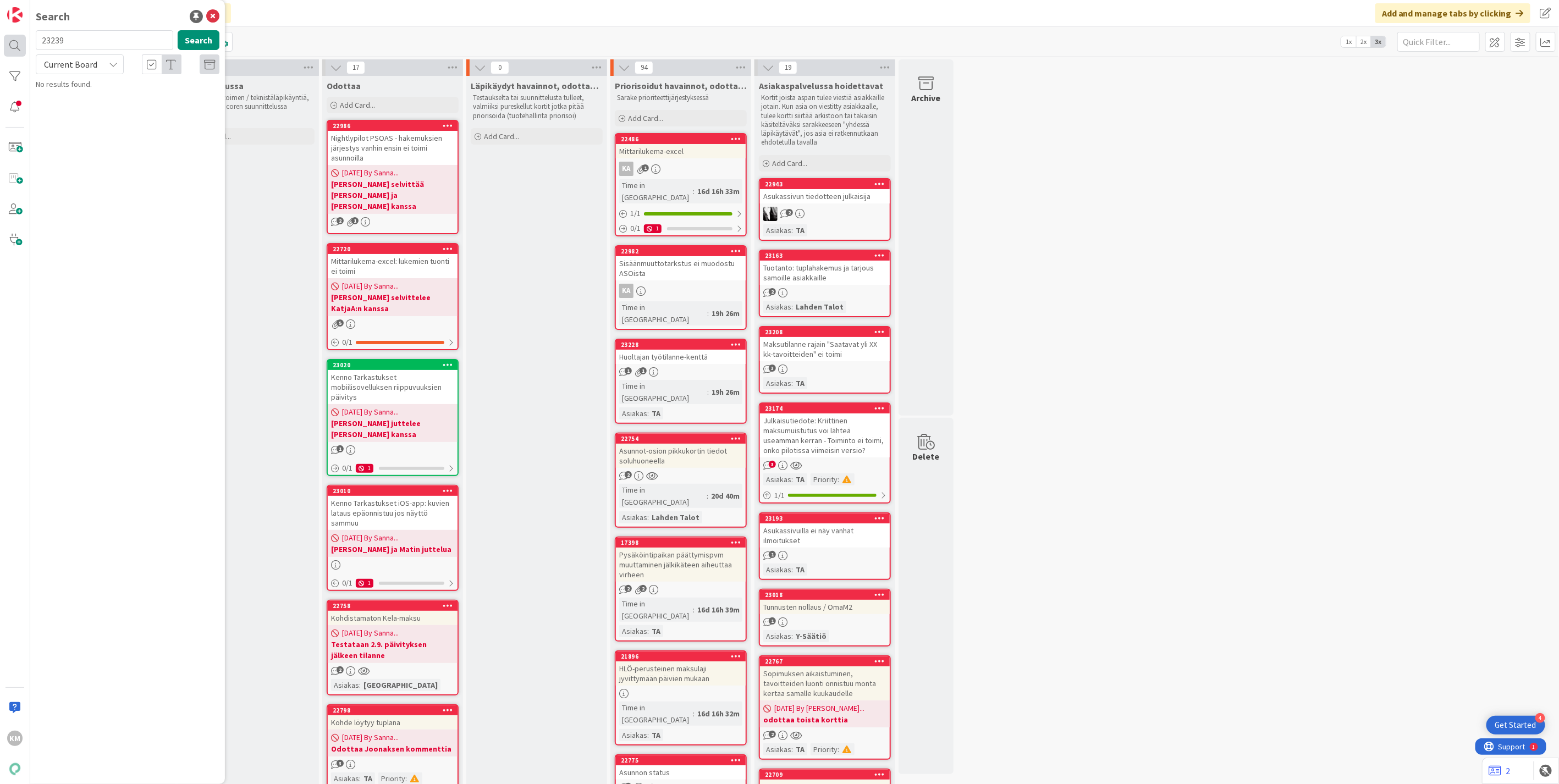
drag, startPoint x: 86, startPoint y: 41, endPoint x: 13, endPoint y: 39, distance: 73.0
click at [13, 39] on div "KM Search 23239 Search Current Board No results found." at bounding box center [15, 392] width 30 height 784
type input "17261"
click at [114, 61] on icon at bounding box center [113, 64] width 9 height 9
click at [96, 107] on span "All Boards" at bounding box center [99, 109] width 114 height 16
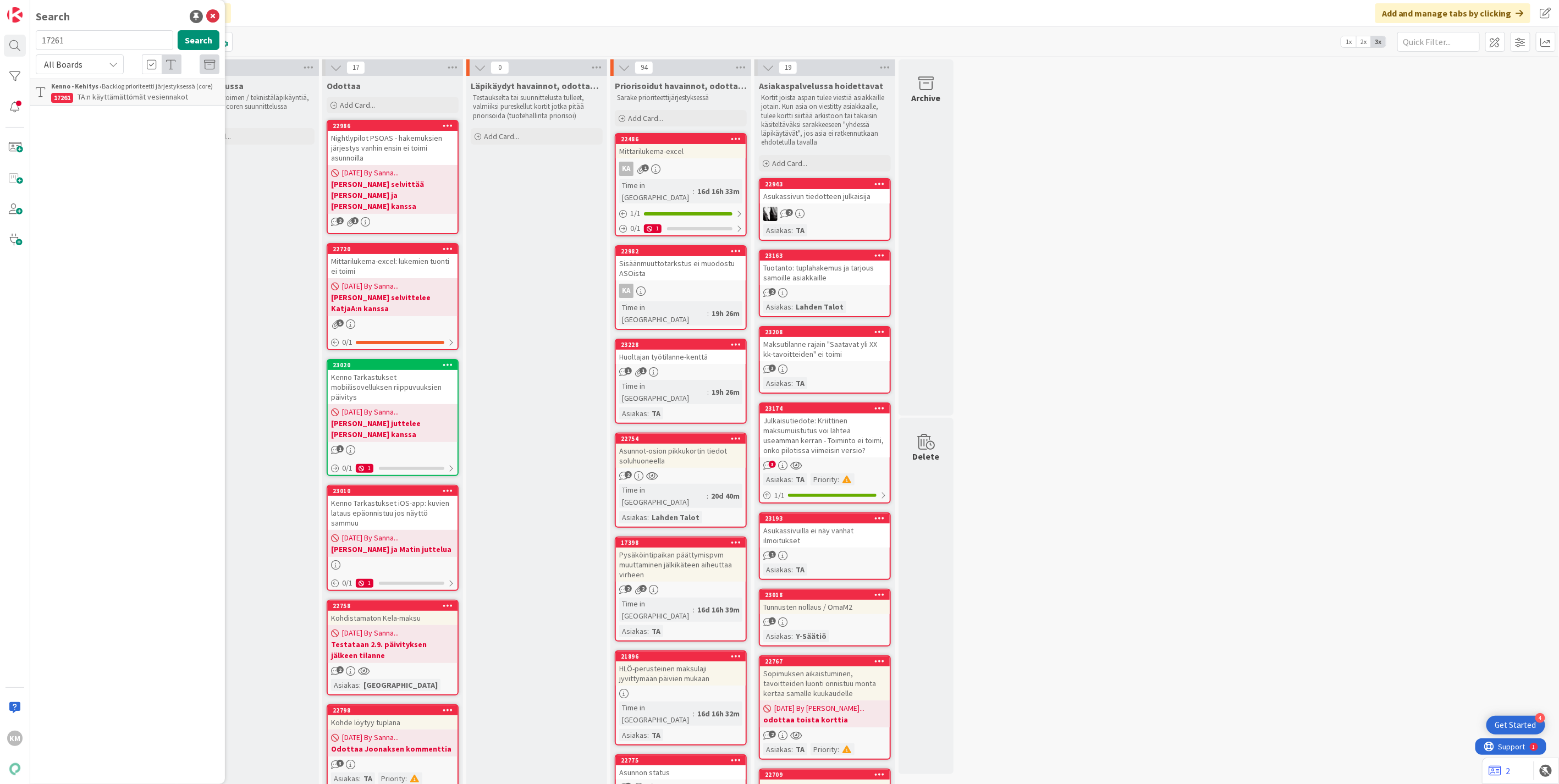
click at [154, 90] on div "Kenno - Kehitys › Backlog prioriteetti järjestyksessä (core)" at bounding box center [136, 86] width 168 height 10
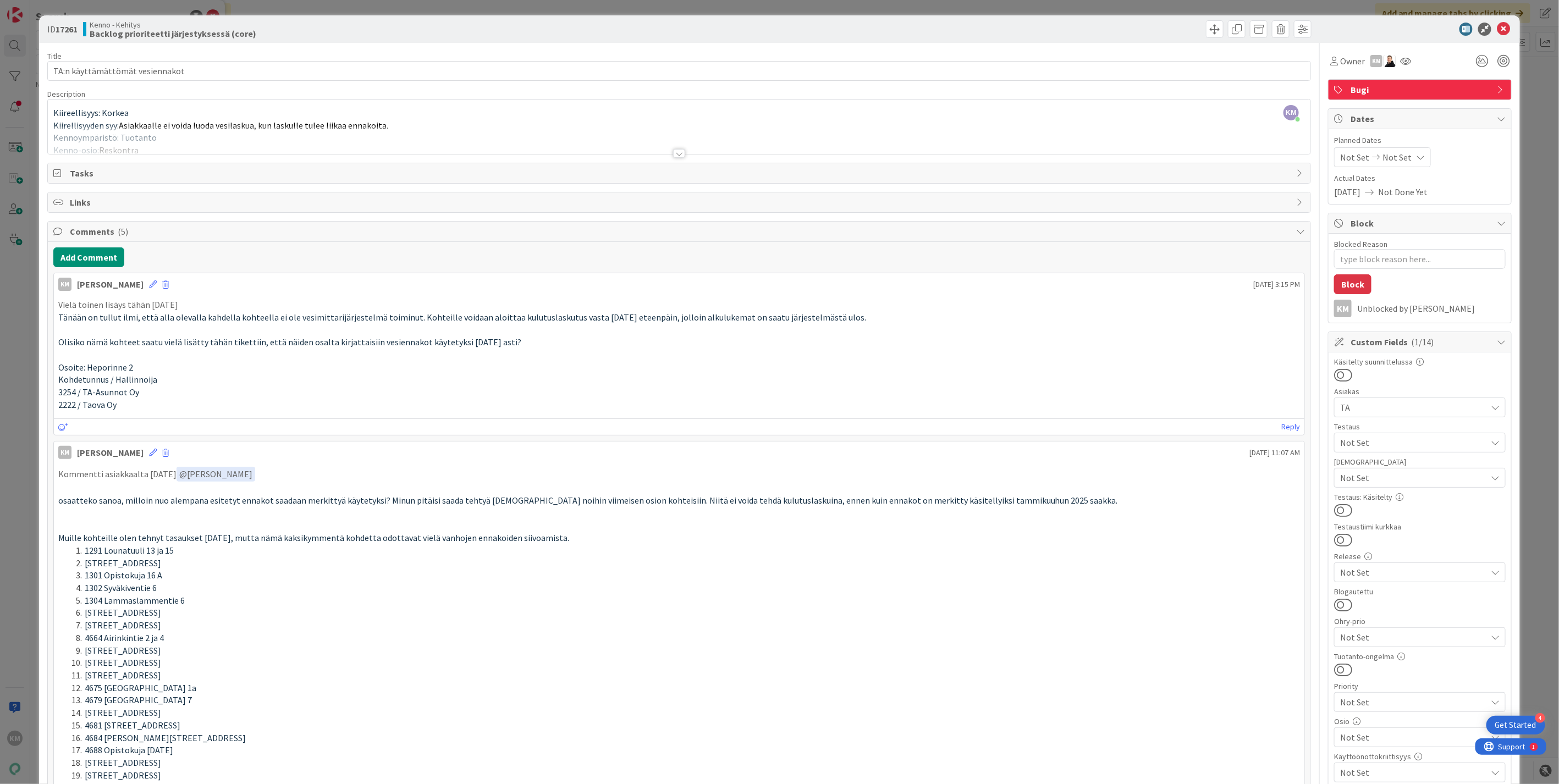
type textarea "x"
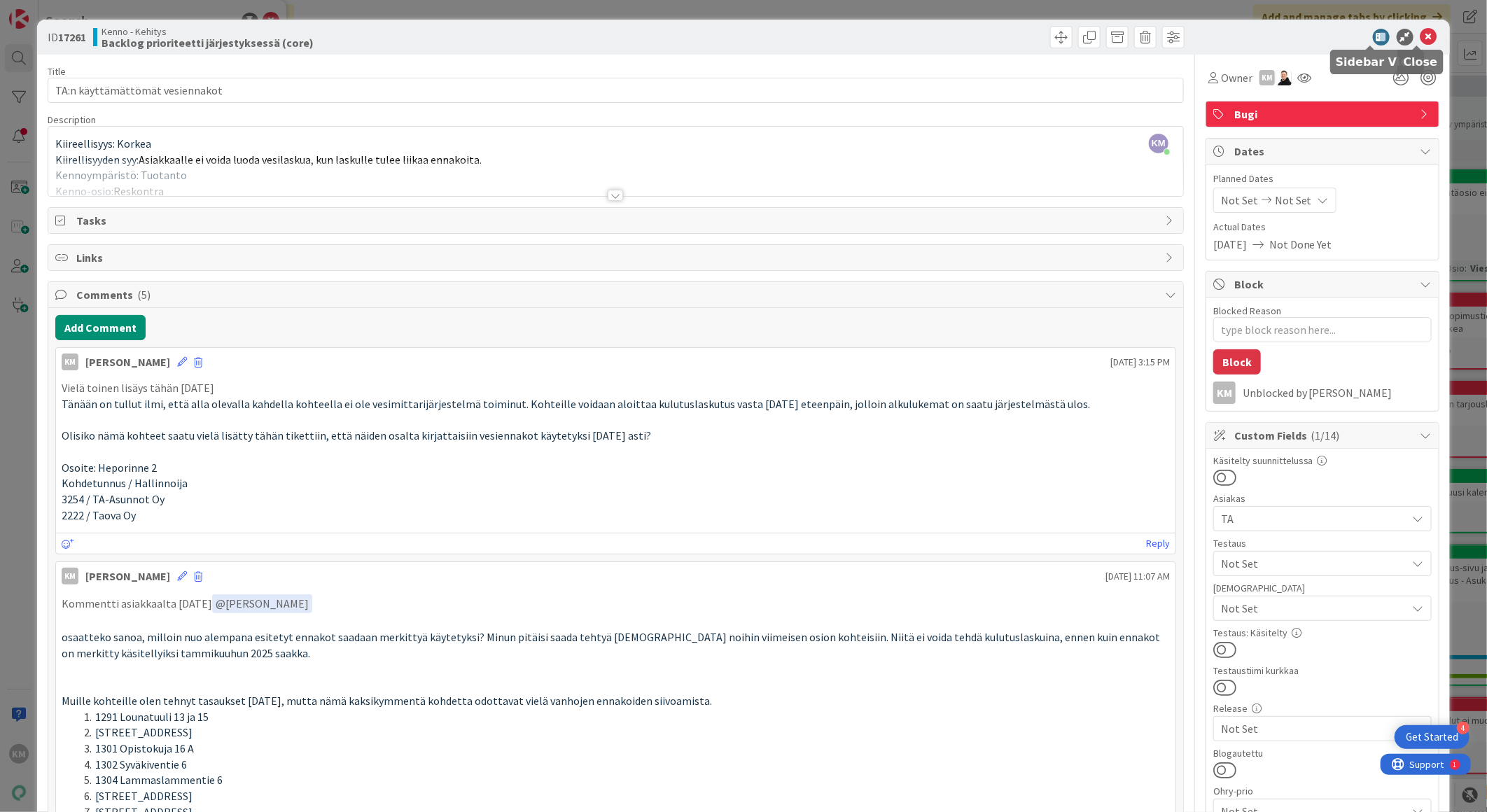
click at [1421, 29] on icon at bounding box center [1429, 37] width 17 height 17
